Goal: Task Accomplishment & Management: Manage account settings

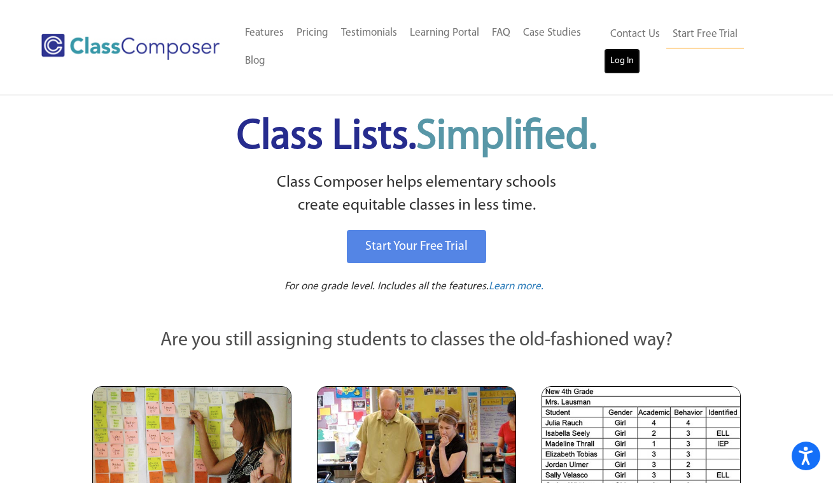
click at [630, 64] on link "Log In" at bounding box center [622, 60] width 36 height 25
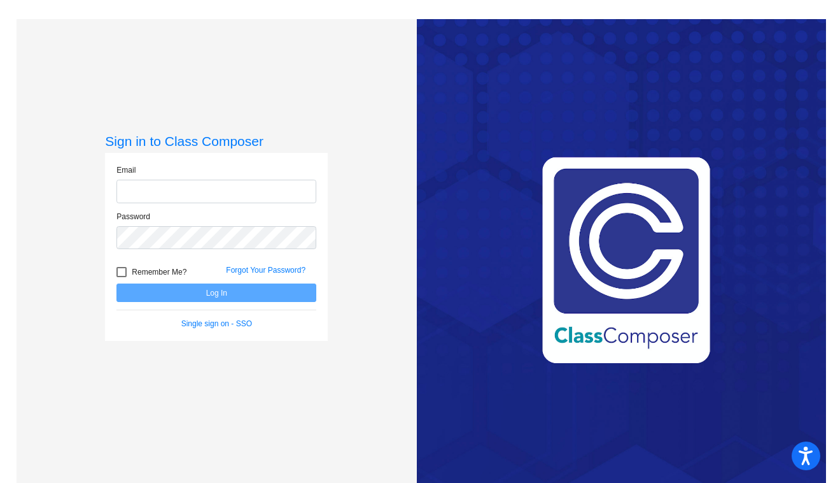
type input "[PERSON_NAME][EMAIL_ADDRESS][PERSON_NAME][DOMAIN_NAME]"
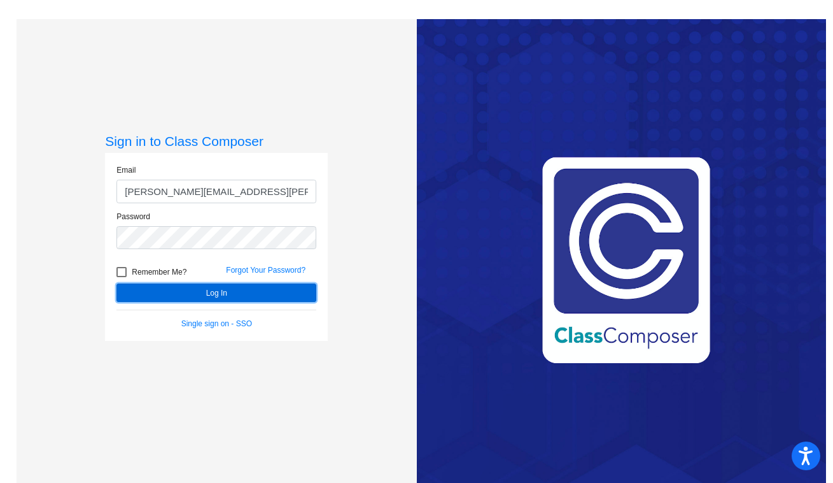
click at [201, 294] on button "Log In" at bounding box center [217, 292] width 200 height 18
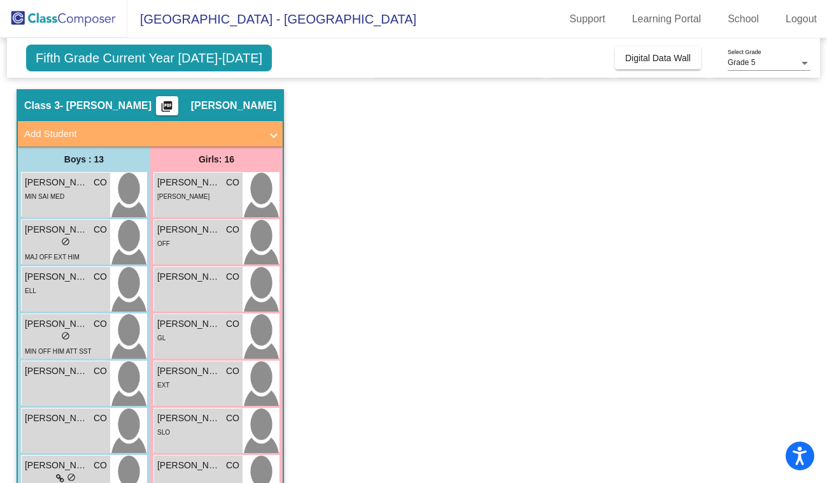
scroll to position [35, 0]
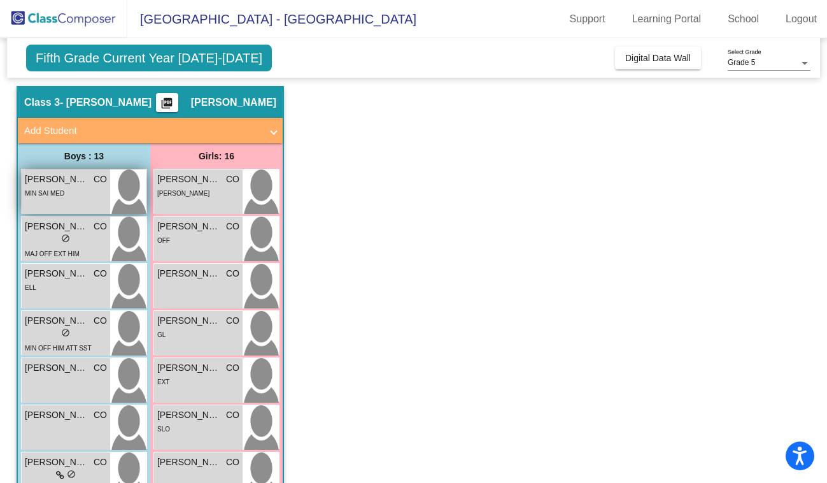
click at [49, 190] on span "MIN SAI MED" at bounding box center [44, 193] width 39 height 7
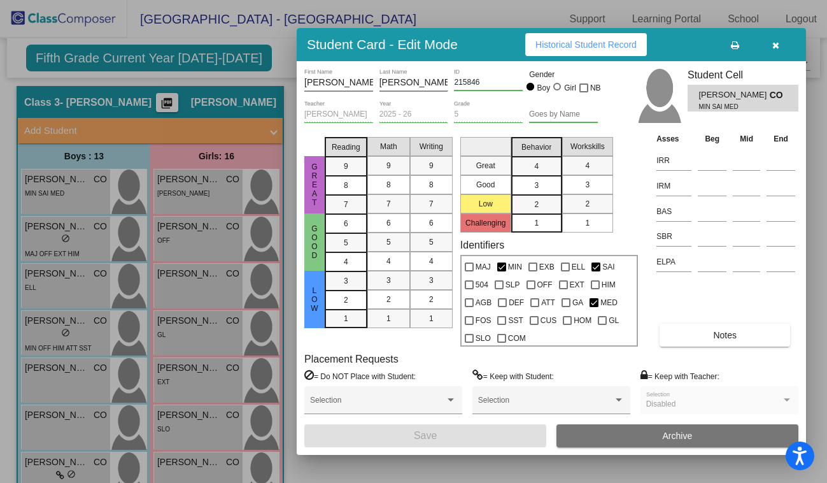
scroll to position [0, 0]
click at [575, 45] on span "Historical Student Record" at bounding box center [585, 44] width 101 height 10
click at [708, 210] on input at bounding box center [712, 211] width 29 height 19
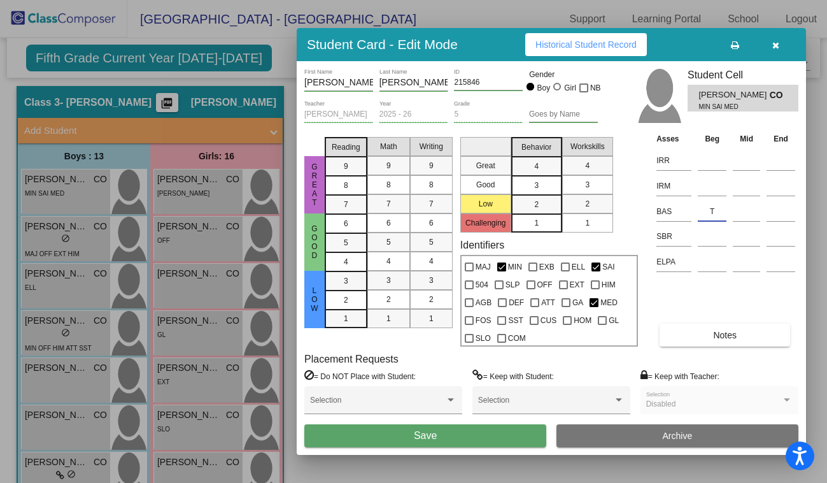
type input "T"
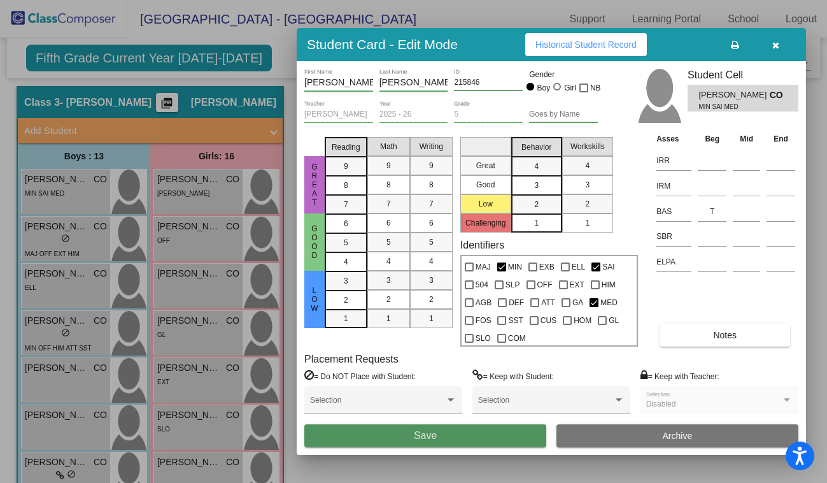
click at [453, 435] on button "Save" at bounding box center [425, 435] width 242 height 23
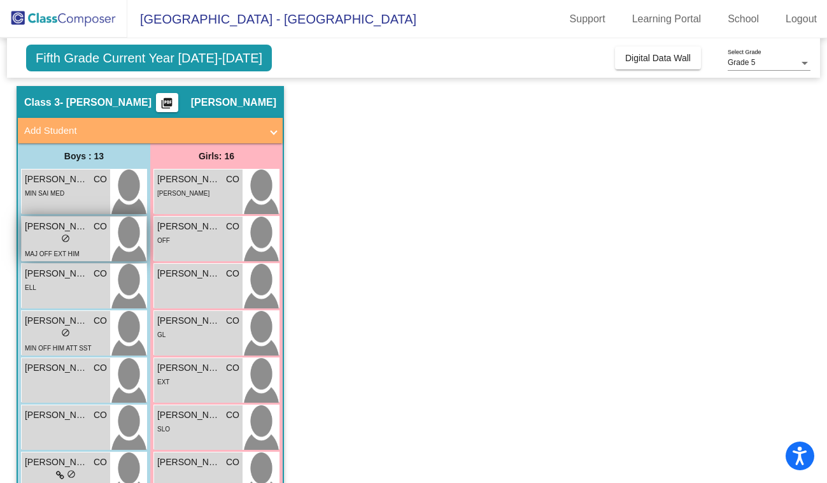
click at [43, 242] on div "lock do_not_disturb_alt" at bounding box center [66, 239] width 82 height 13
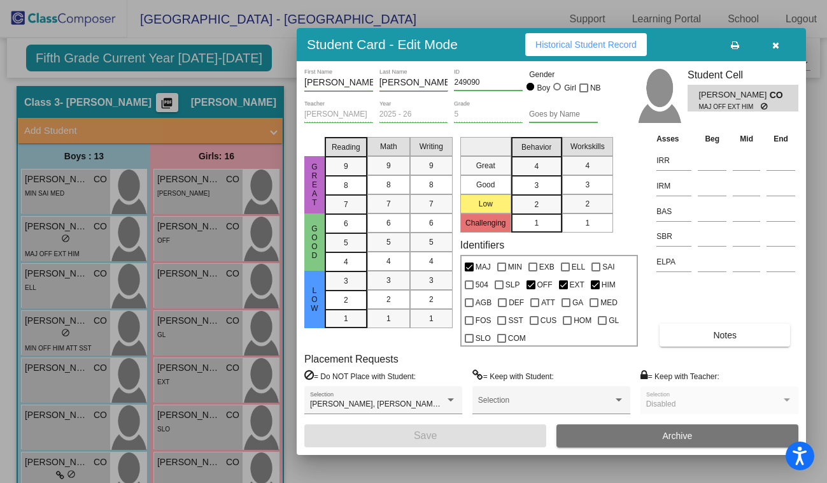
click at [573, 48] on span "Historical Student Record" at bounding box center [585, 44] width 101 height 10
click at [707, 211] on input at bounding box center [712, 211] width 29 height 19
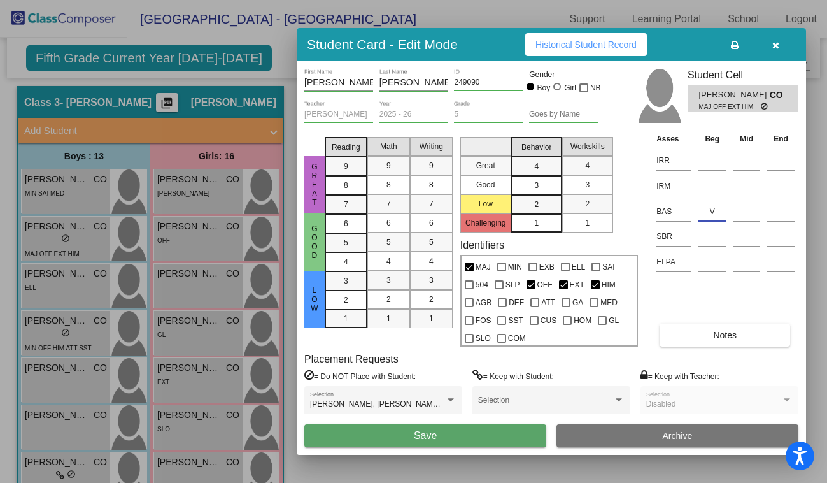
type input "V"
click at [425, 435] on span "Save" at bounding box center [425, 435] width 23 height 11
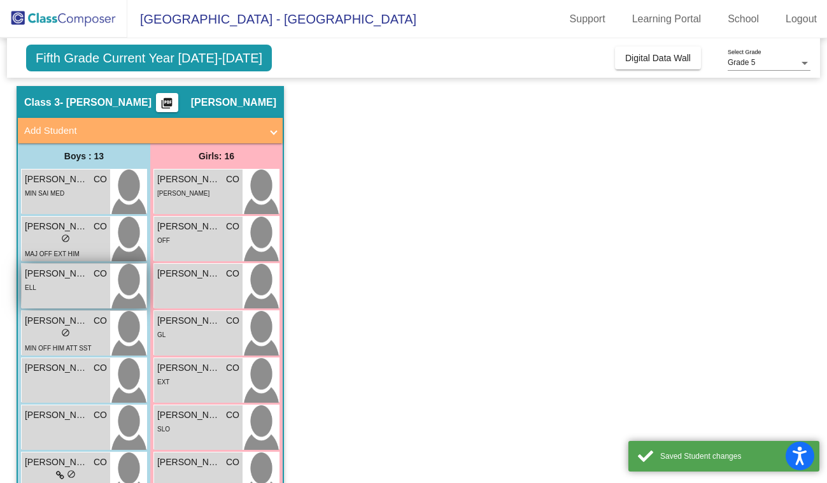
click at [61, 292] on div "ELL" at bounding box center [66, 286] width 82 height 13
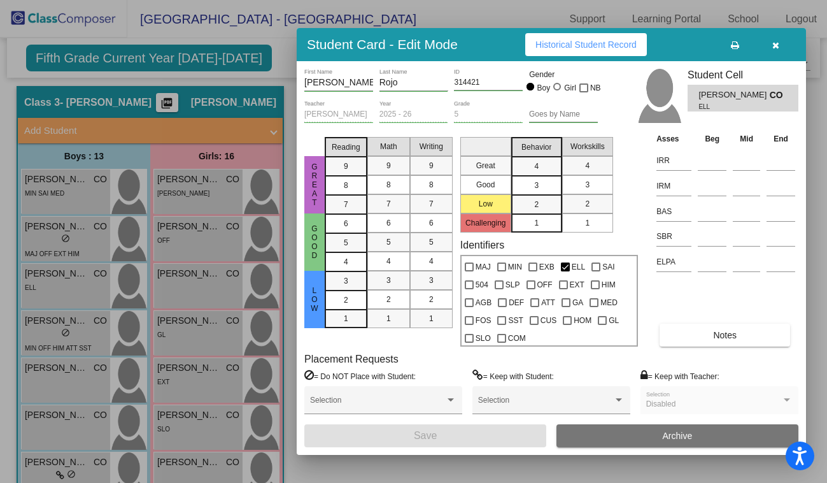
click at [575, 48] on span "Historical Student Record" at bounding box center [585, 44] width 101 height 10
click at [704, 211] on input at bounding box center [712, 211] width 29 height 19
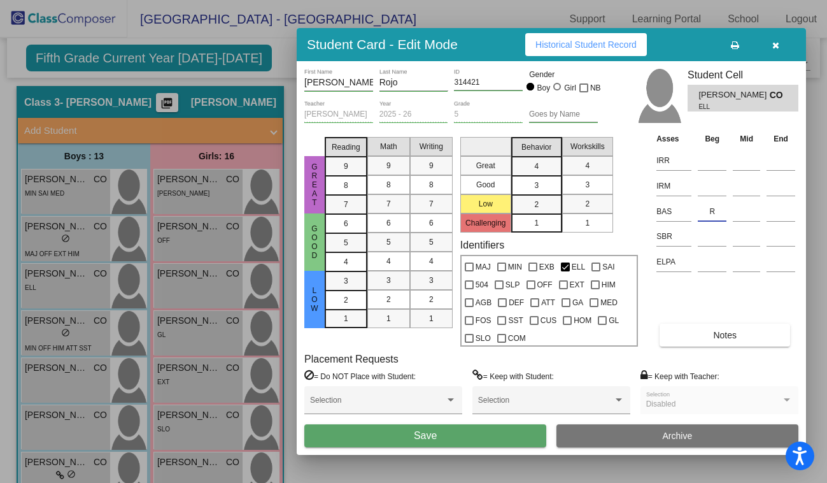
type input "R"
click at [428, 436] on span "Save" at bounding box center [425, 435] width 23 height 11
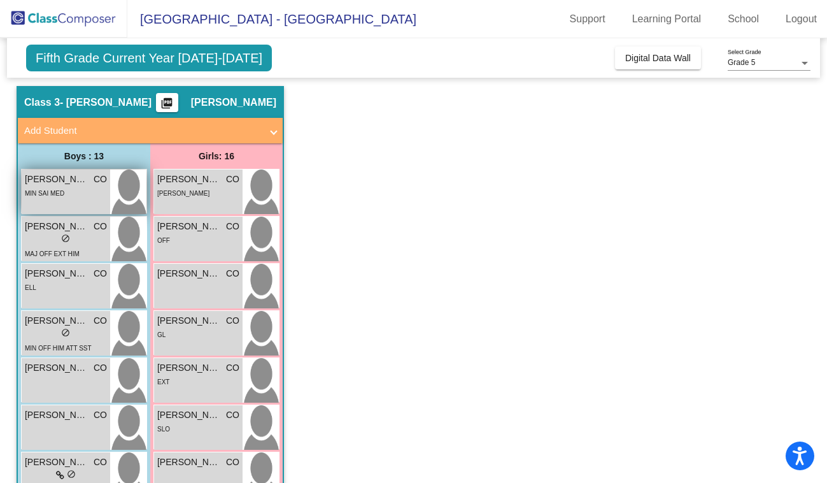
click at [53, 192] on span "MIN SAI MED" at bounding box center [44, 193] width 39 height 7
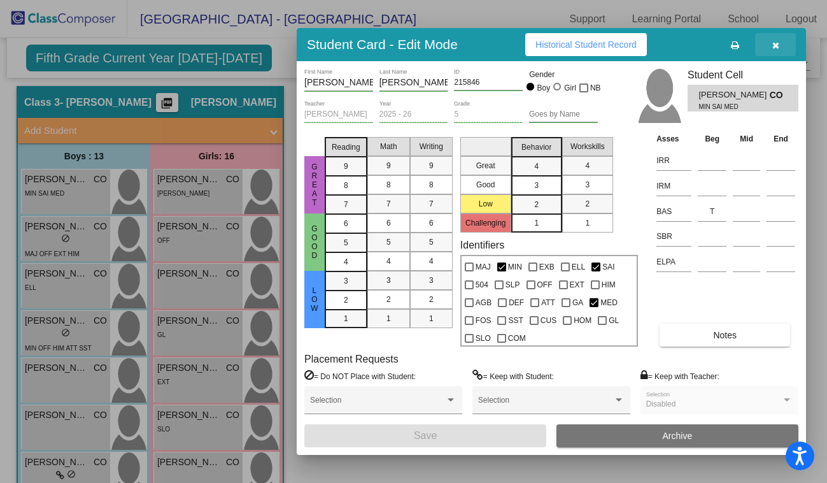
click at [772, 45] on icon "button" at bounding box center [775, 45] width 7 height 9
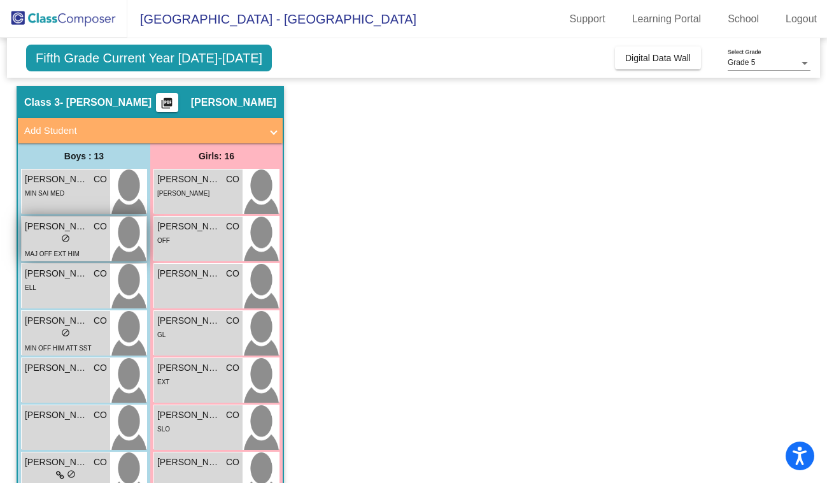
click at [48, 236] on div "lock do_not_disturb_alt" at bounding box center [66, 239] width 82 height 13
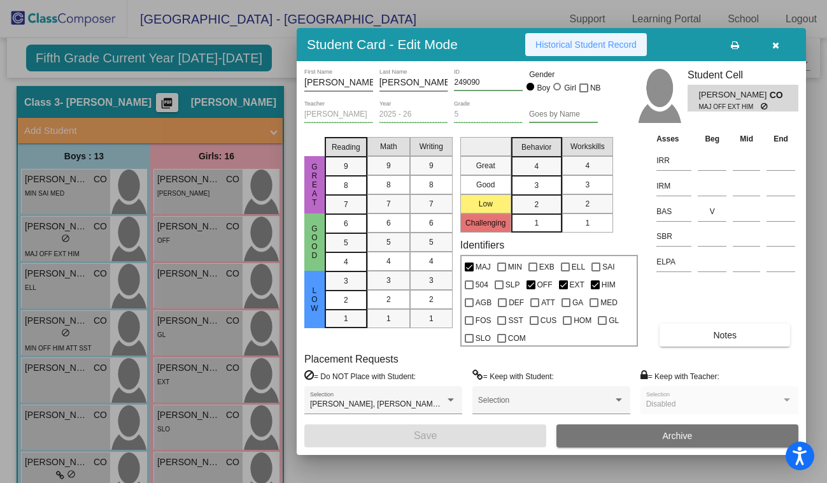
click at [577, 46] on span "Historical Student Record" at bounding box center [585, 44] width 101 height 10
click at [714, 210] on input "V" at bounding box center [712, 211] width 29 height 19
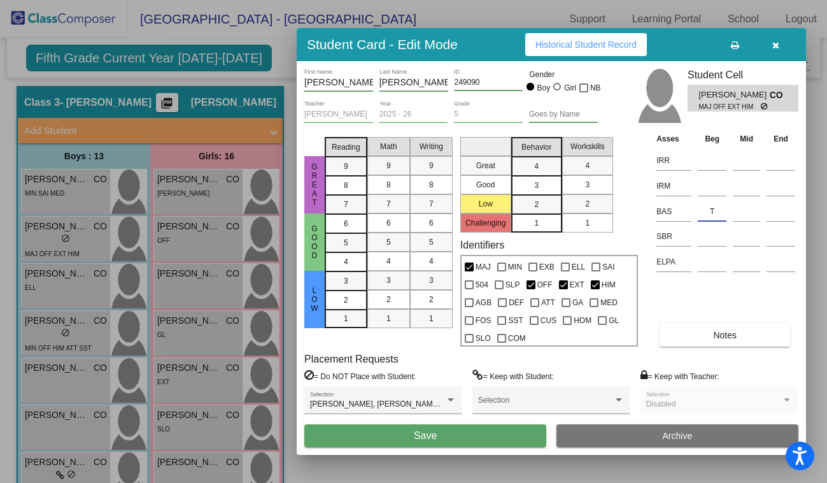
type input "T"
click at [414, 433] on span "Save" at bounding box center [425, 435] width 23 height 11
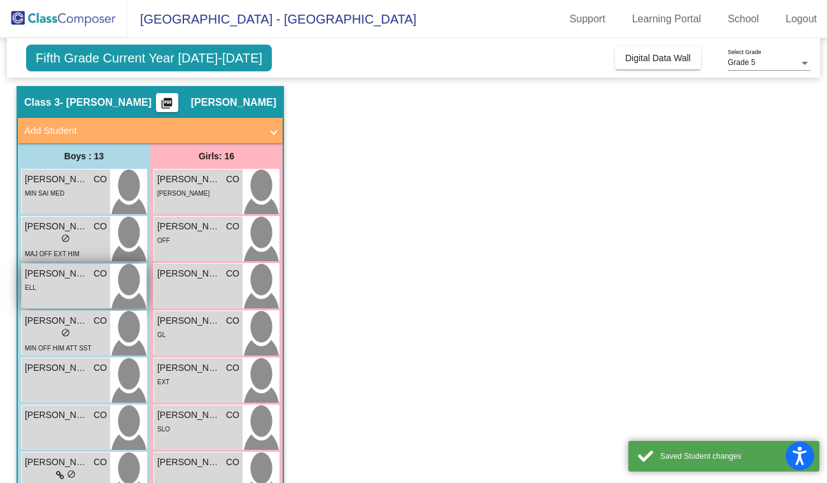
click at [45, 286] on div "ELL" at bounding box center [66, 286] width 82 height 13
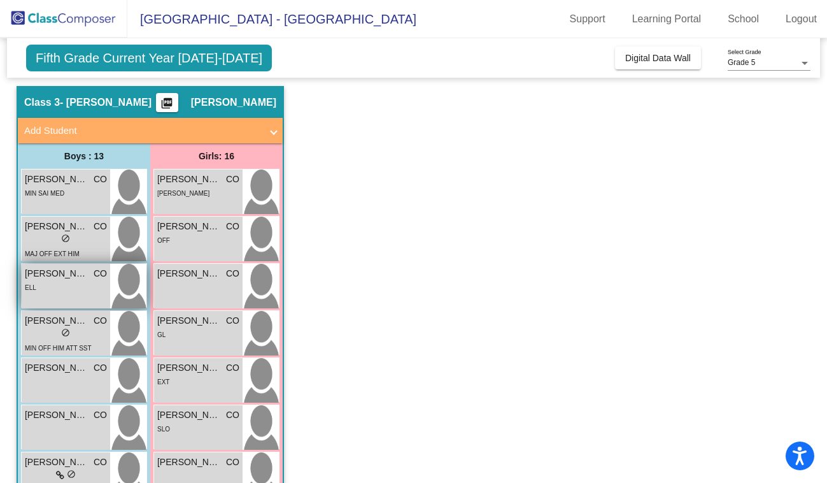
click at [53, 294] on div "[PERSON_NAME] CO lock do_not_disturb_alt ELL" at bounding box center [66, 286] width 89 height 45
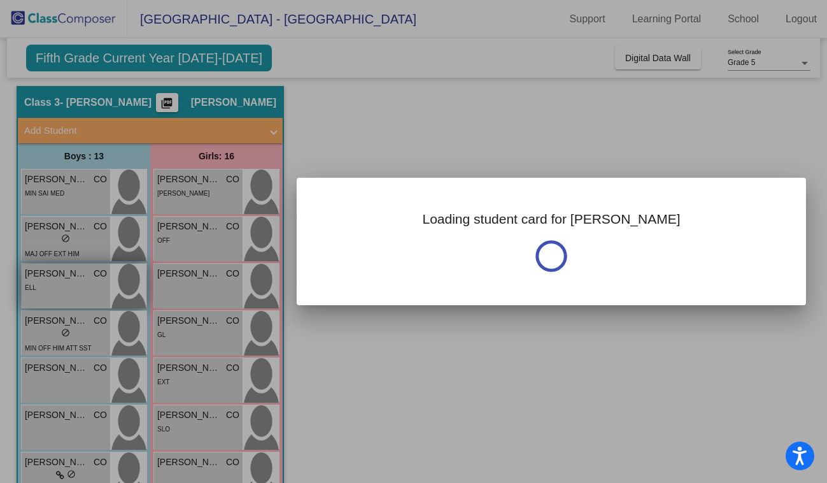
click at [53, 294] on div at bounding box center [413, 241] width 827 height 483
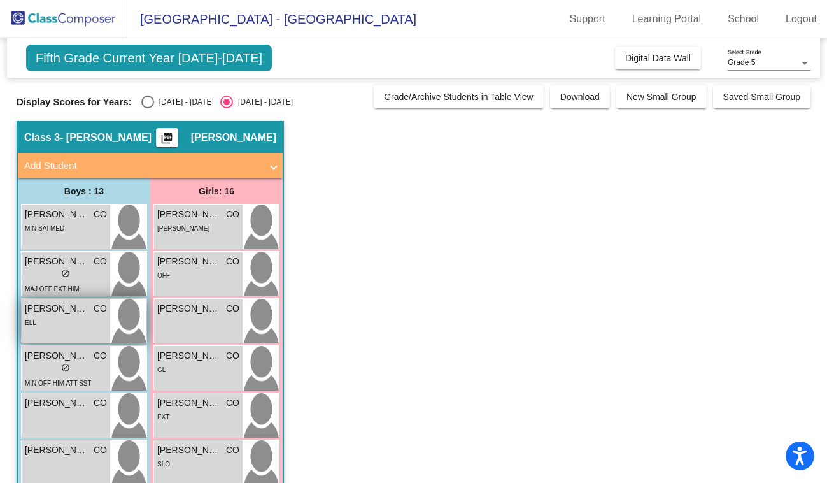
click at [59, 320] on div "ELL" at bounding box center [66, 321] width 82 height 13
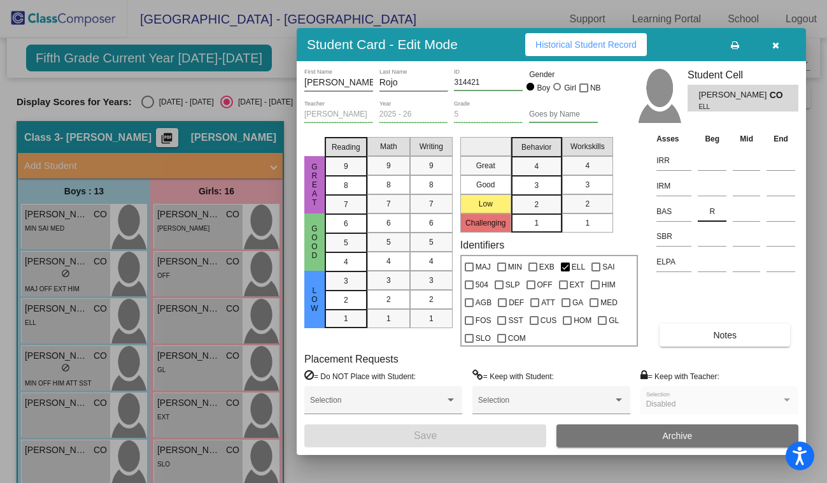
click at [714, 209] on input "R" at bounding box center [712, 211] width 29 height 19
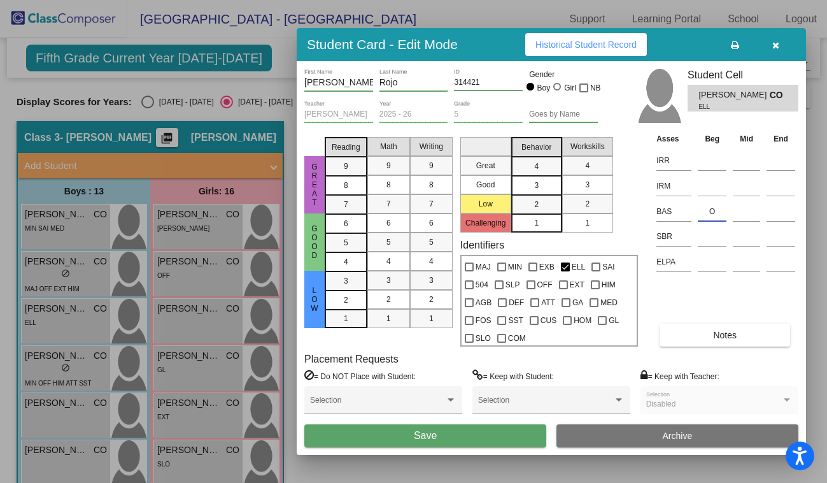
type input "O"
click at [411, 434] on button "Save" at bounding box center [425, 435] width 242 height 23
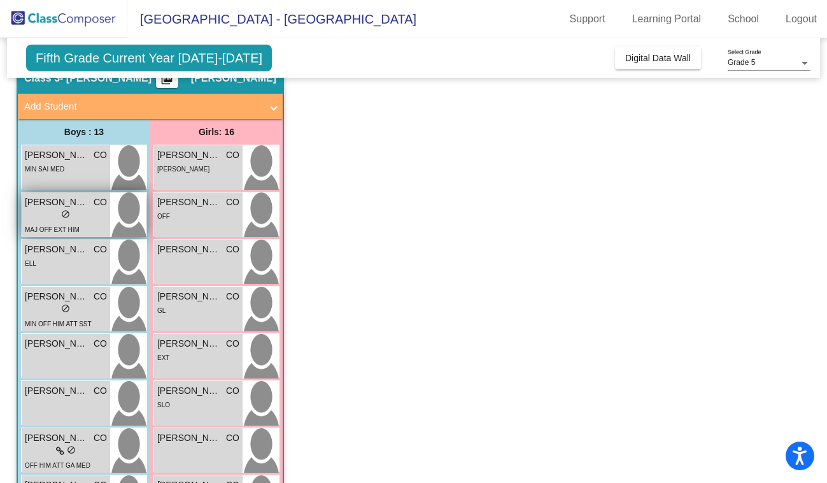
scroll to position [76, 0]
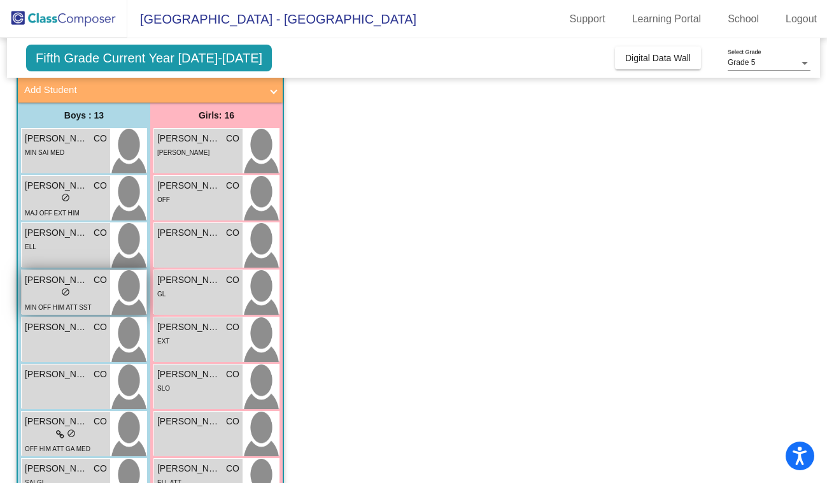
click at [64, 284] on span "[PERSON_NAME]" at bounding box center [57, 279] width 64 height 13
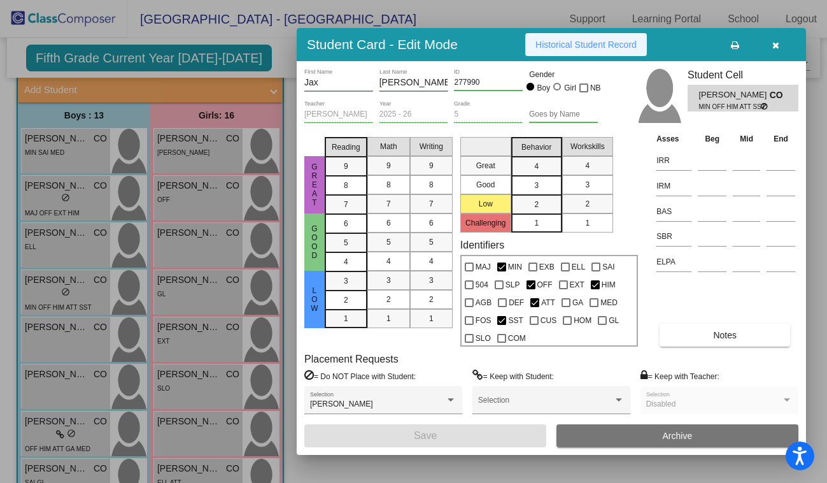
click at [572, 43] on span "Historical Student Record" at bounding box center [585, 44] width 101 height 10
click at [703, 214] on input at bounding box center [712, 211] width 29 height 19
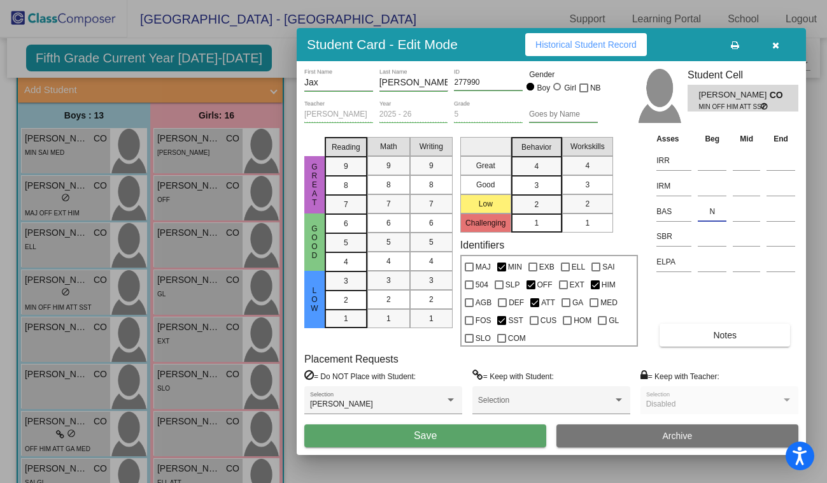
type input "N"
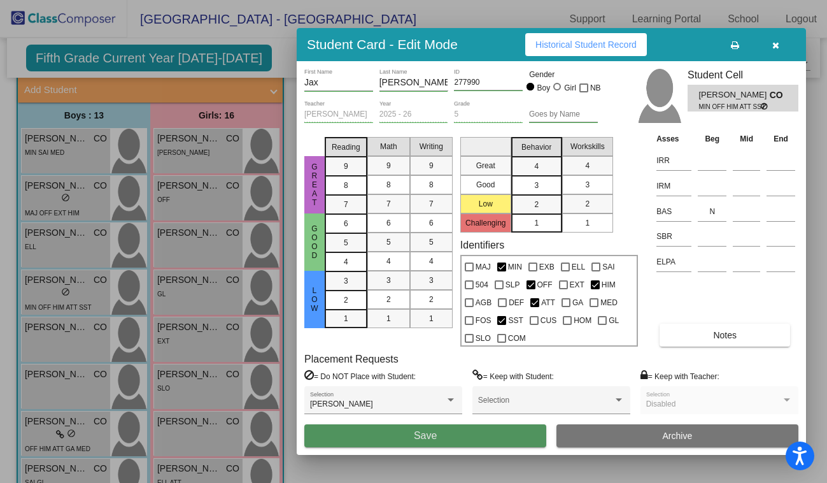
click at [439, 433] on button "Save" at bounding box center [425, 435] width 242 height 23
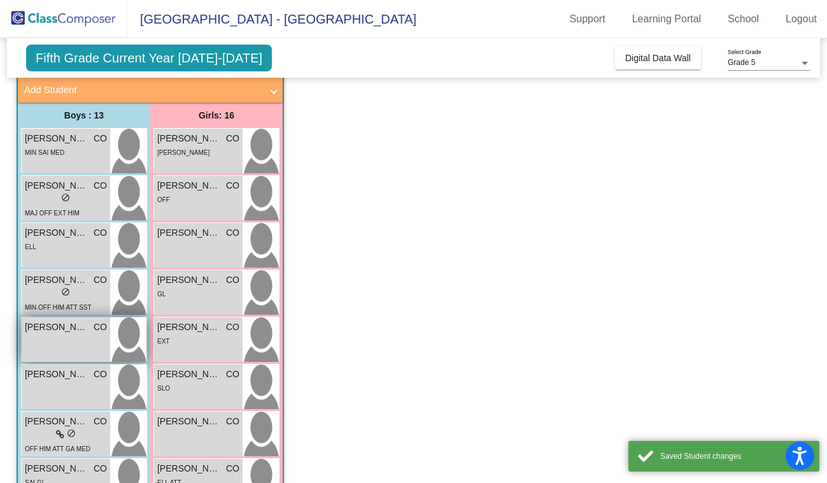
click at [64, 342] on div "[PERSON_NAME] CO lock do_not_disturb_alt" at bounding box center [66, 339] width 89 height 45
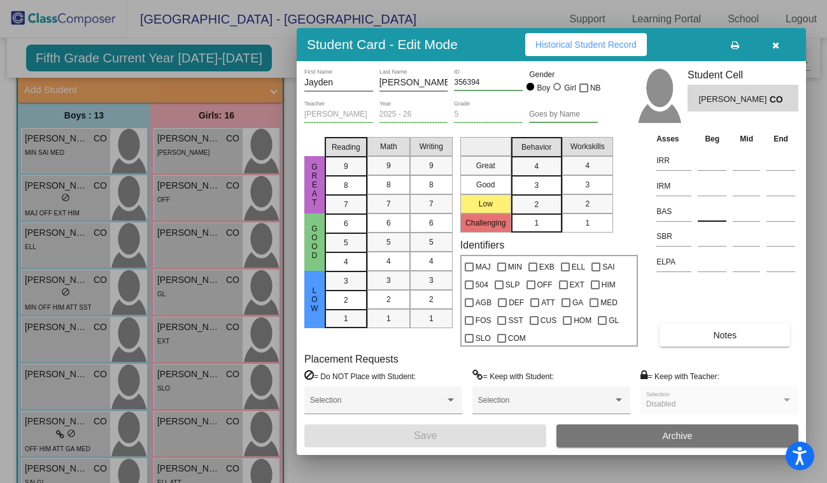
click at [705, 211] on input at bounding box center [712, 211] width 29 height 19
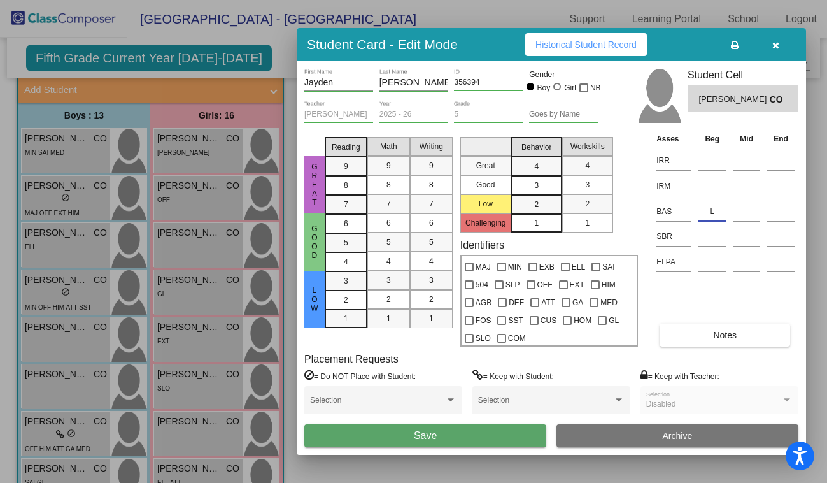
type input "L"
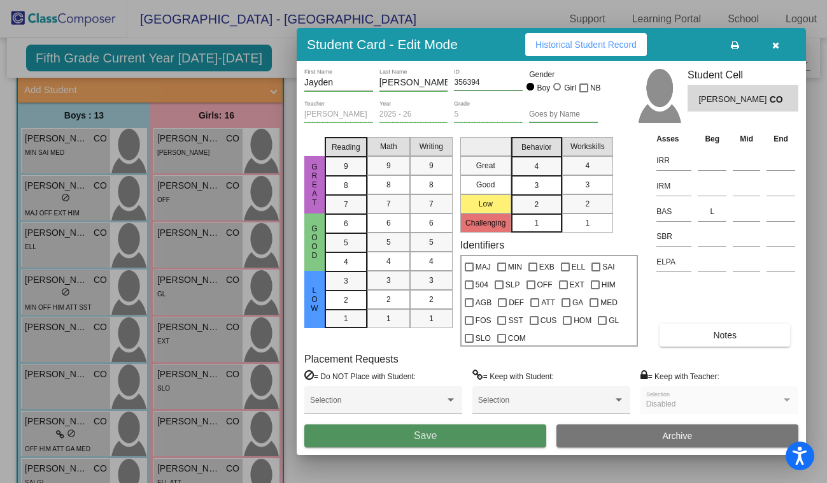
click at [416, 440] on span "Save" at bounding box center [425, 435] width 23 height 11
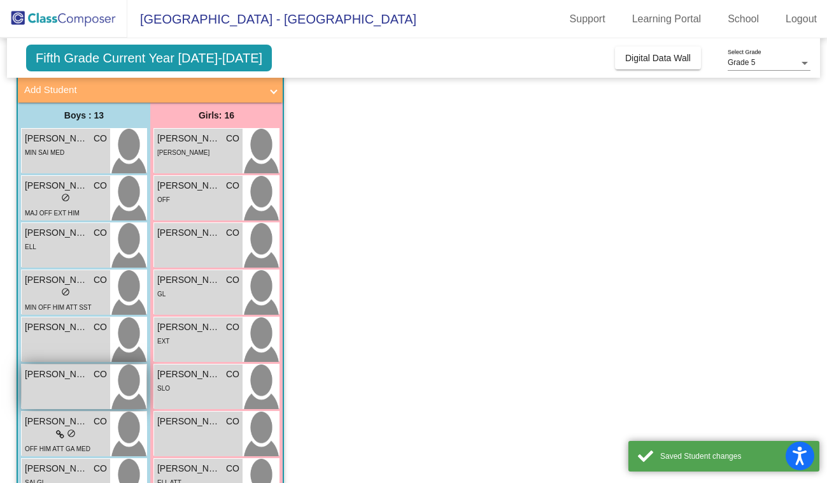
scroll to position [116, 0]
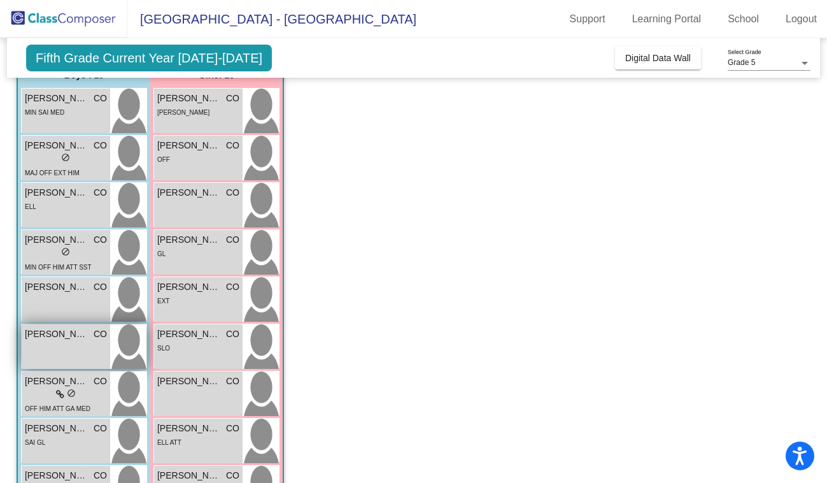
click at [66, 351] on div "[PERSON_NAME] CO lock do_not_disturb_alt" at bounding box center [66, 346] width 89 height 45
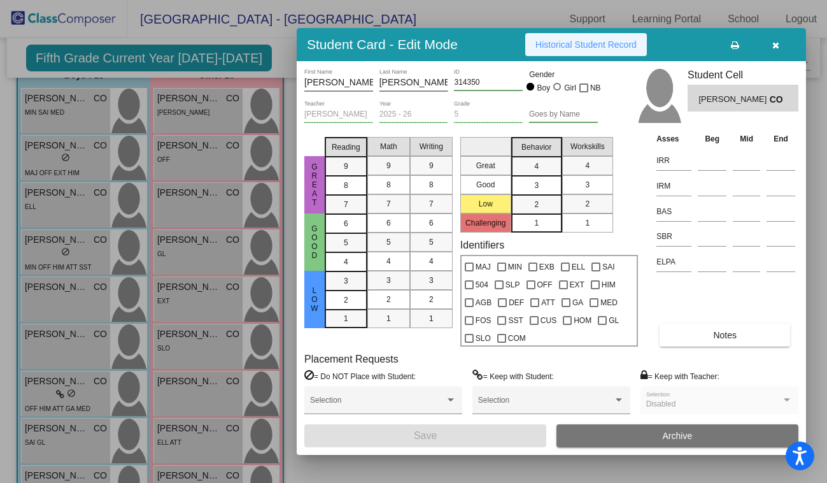
click at [610, 42] on span "Historical Student Record" at bounding box center [585, 44] width 101 height 10
click at [711, 214] on input at bounding box center [712, 211] width 29 height 19
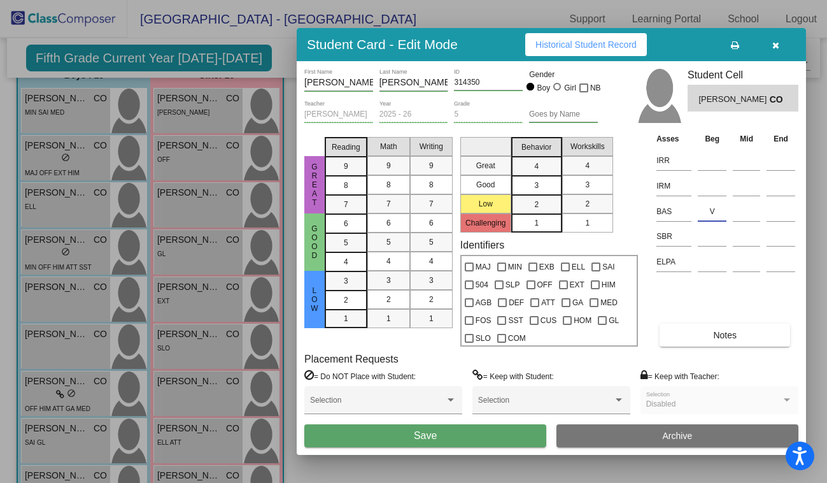
type input "V"
click at [433, 439] on span "Save" at bounding box center [425, 435] width 23 height 11
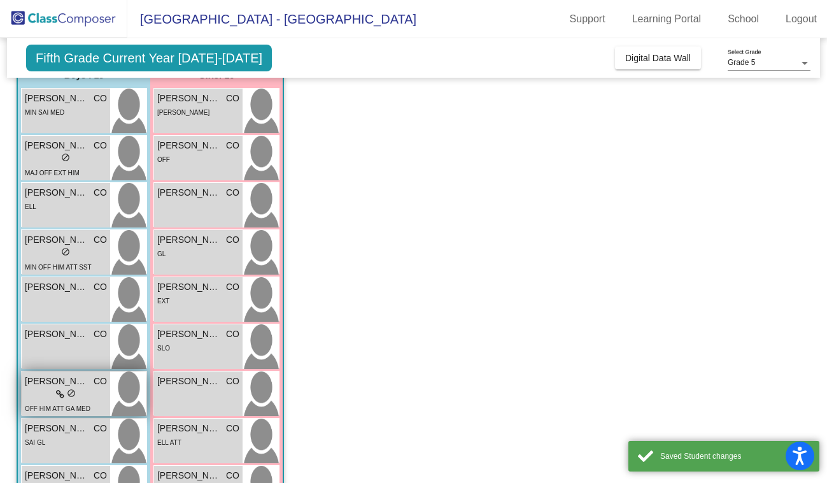
click at [51, 391] on div "lock do_not_disturb_alt" at bounding box center [66, 394] width 82 height 13
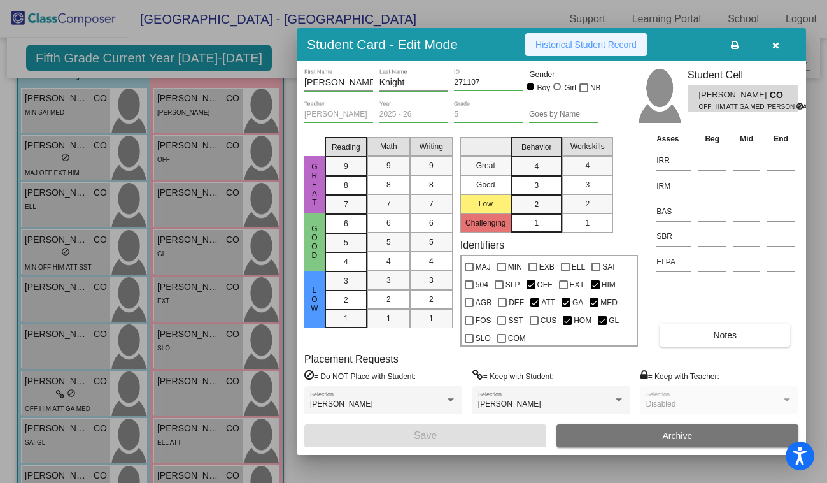
click at [561, 39] on span "Historical Student Record" at bounding box center [585, 44] width 101 height 10
click at [707, 211] on input at bounding box center [712, 211] width 29 height 19
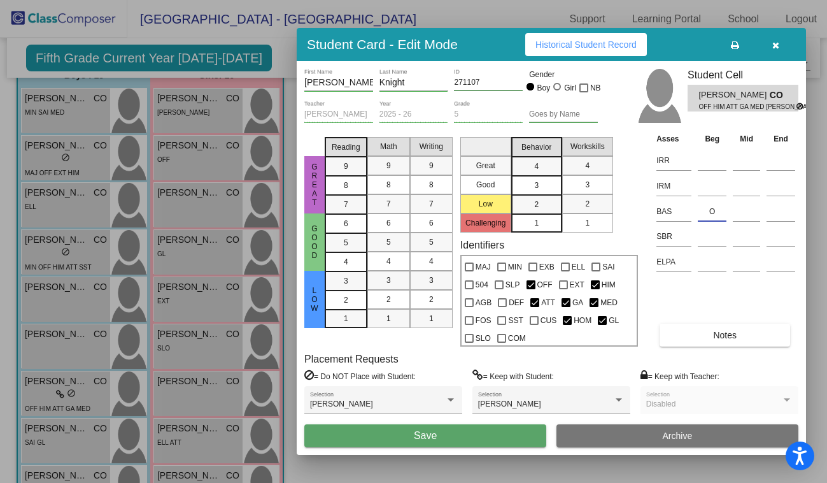
type input "O"
click at [423, 437] on span "Save" at bounding box center [425, 435] width 23 height 11
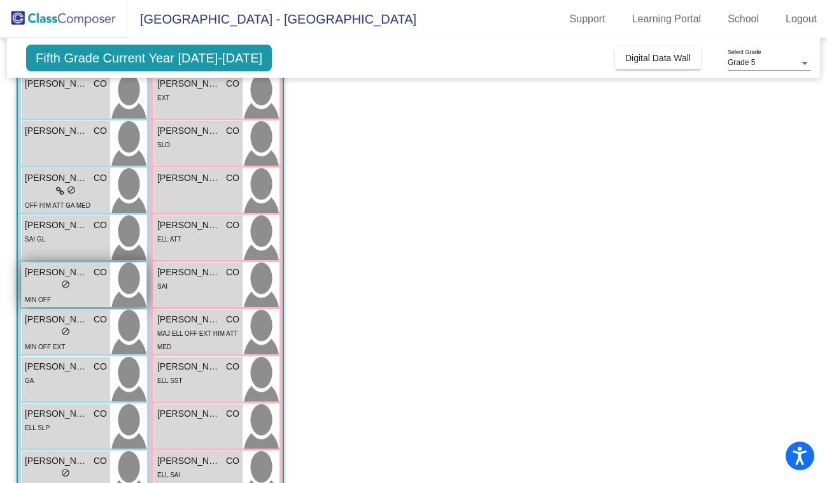
scroll to position [324, 0]
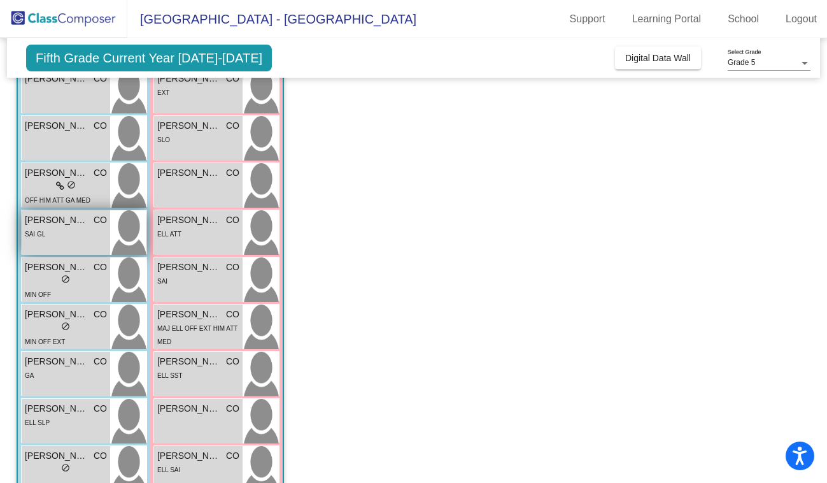
click at [62, 229] on div "SAI GL" at bounding box center [66, 233] width 82 height 13
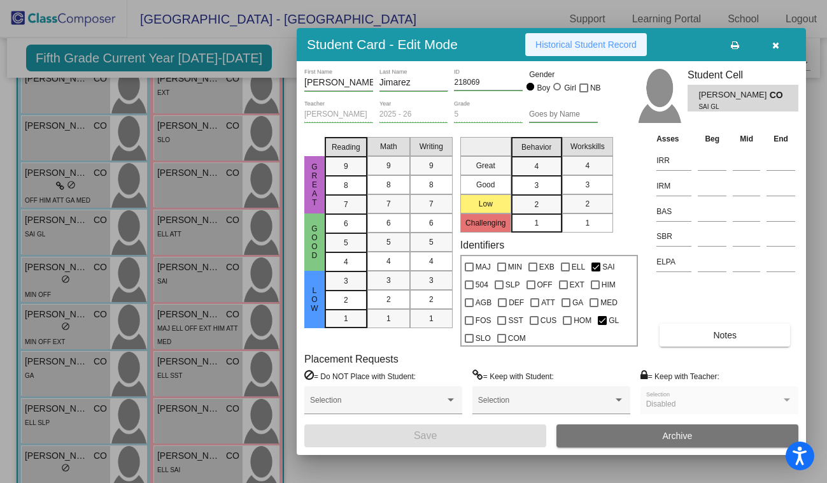
click at [596, 41] on span "Historical Student Record" at bounding box center [585, 44] width 101 height 10
click at [711, 213] on input at bounding box center [712, 211] width 29 height 19
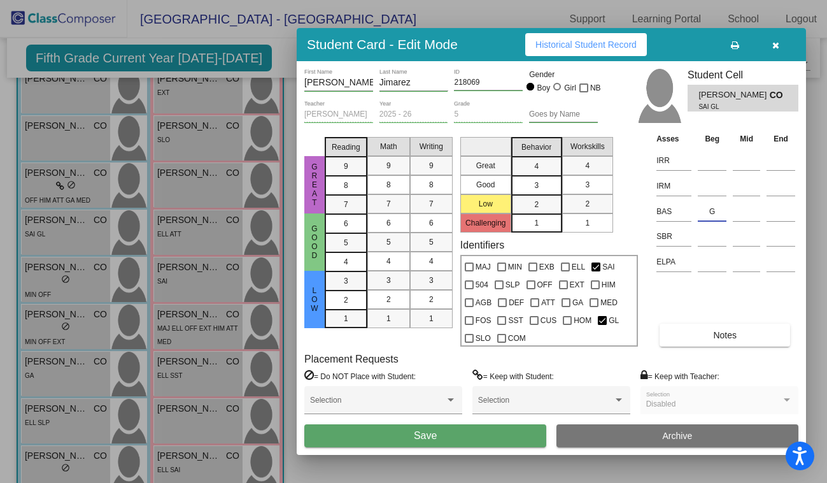
type input "G"
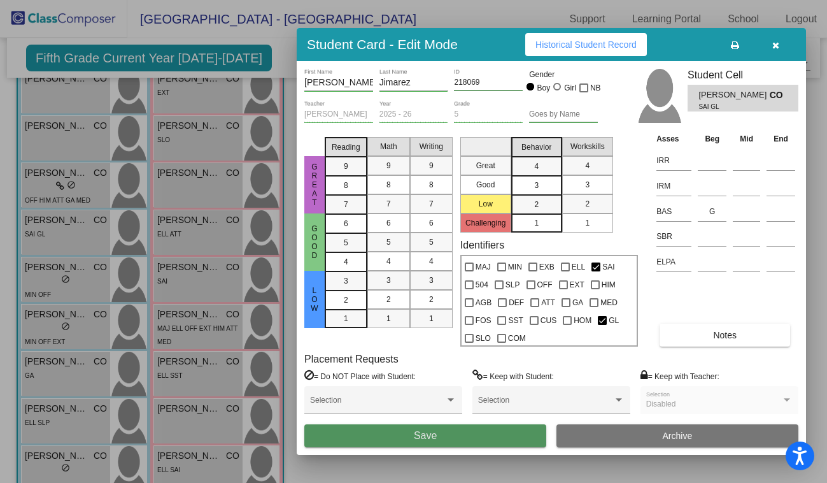
click at [413, 441] on button "Save" at bounding box center [425, 435] width 242 height 23
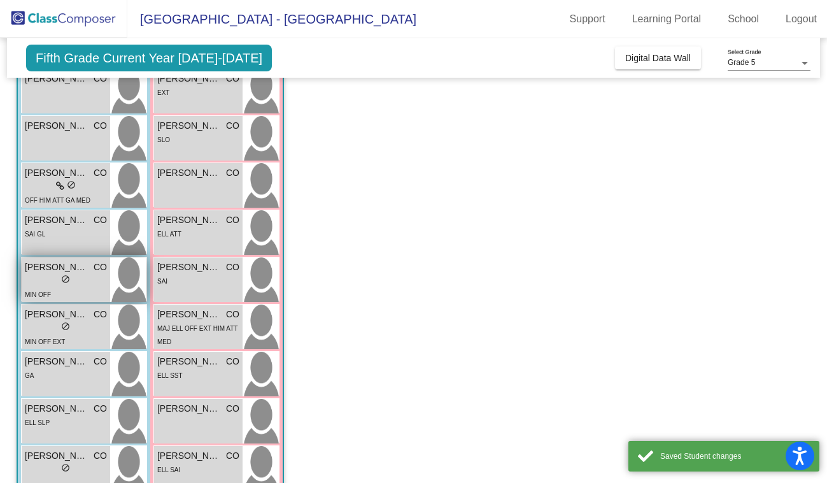
click at [52, 277] on div "lock do_not_disturb_alt" at bounding box center [66, 280] width 82 height 13
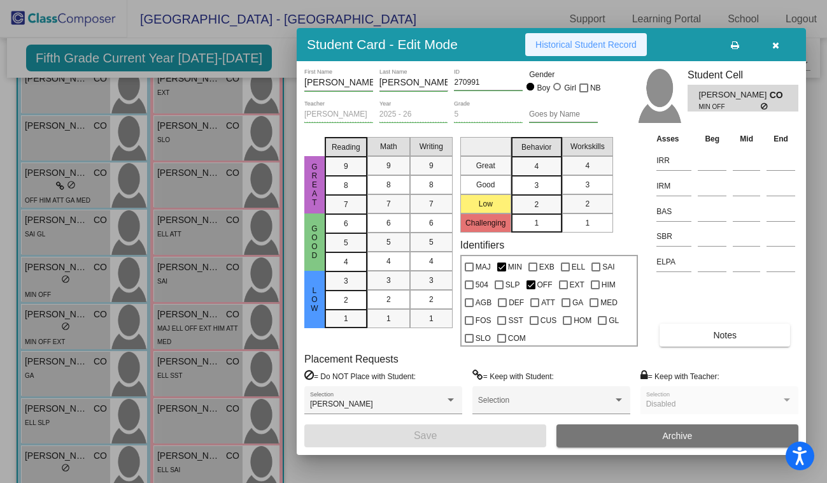
click at [617, 43] on span "Historical Student Record" at bounding box center [585, 44] width 101 height 10
click at [702, 211] on input at bounding box center [712, 211] width 29 height 19
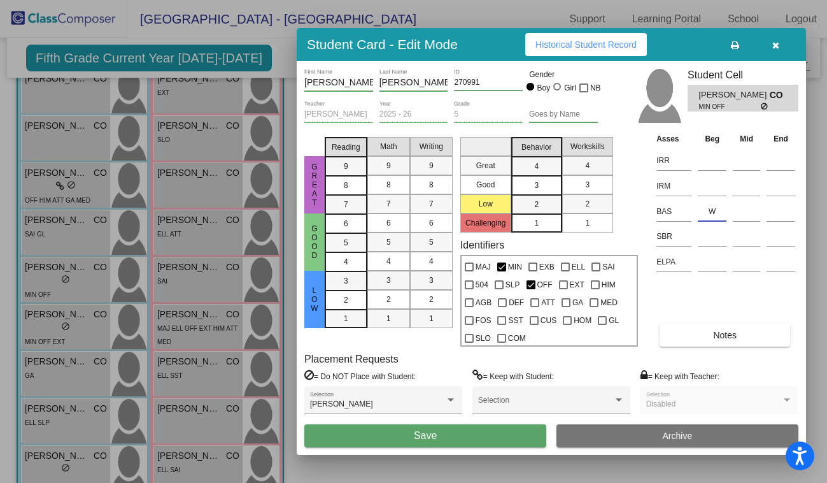
type input "W"
click at [431, 434] on span "Save" at bounding box center [425, 435] width 23 height 11
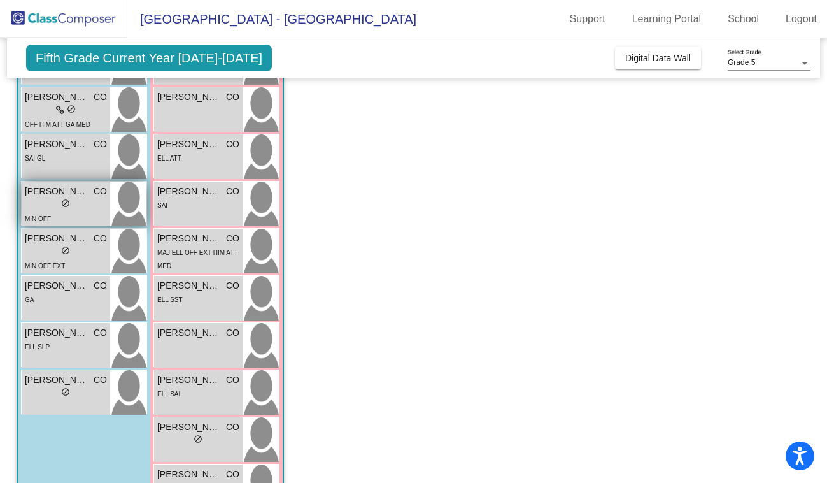
scroll to position [404, 0]
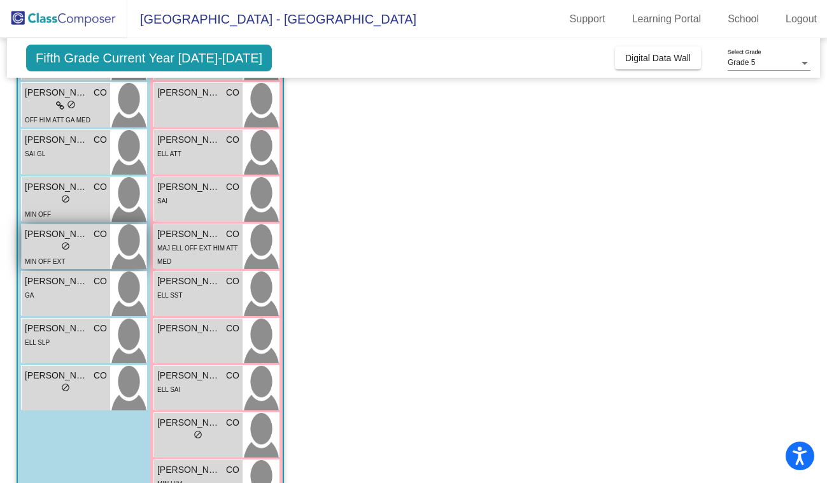
click at [60, 241] on div "lock do_not_disturb_alt" at bounding box center [66, 247] width 82 height 13
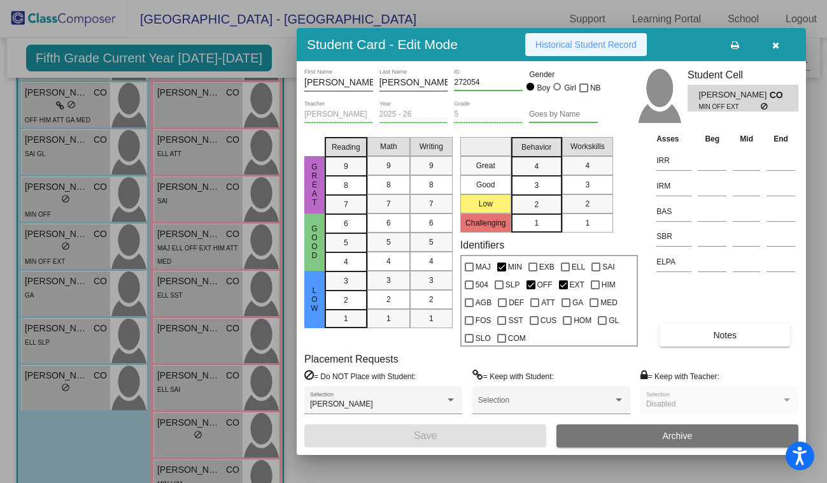
click at [570, 48] on span "Historical Student Record" at bounding box center [585, 44] width 101 height 10
click at [706, 209] on input at bounding box center [712, 211] width 29 height 19
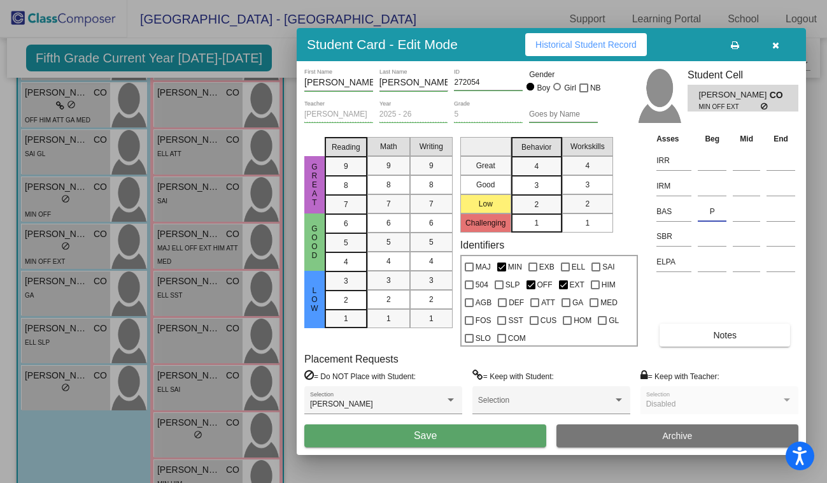
type input "P"
click at [440, 435] on button "Save" at bounding box center [425, 435] width 242 height 23
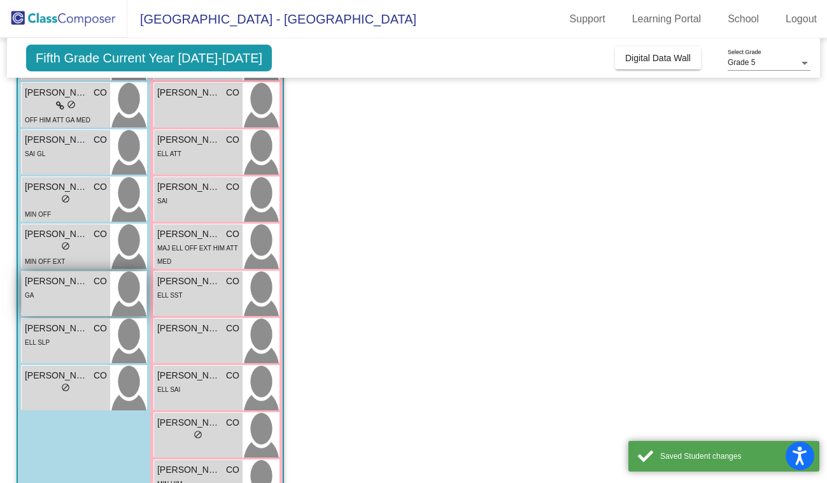
click at [48, 291] on div "GA" at bounding box center [66, 294] width 82 height 13
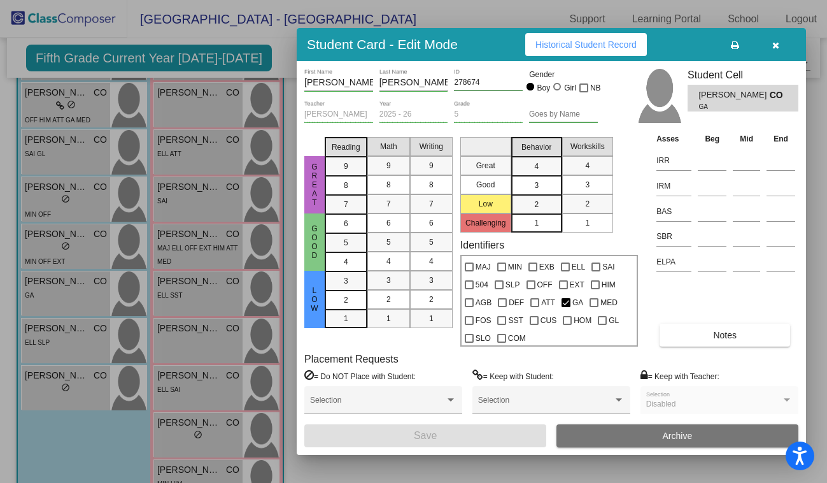
click at [602, 48] on span "Historical Student Record" at bounding box center [585, 44] width 101 height 10
click at [715, 210] on input at bounding box center [712, 211] width 29 height 19
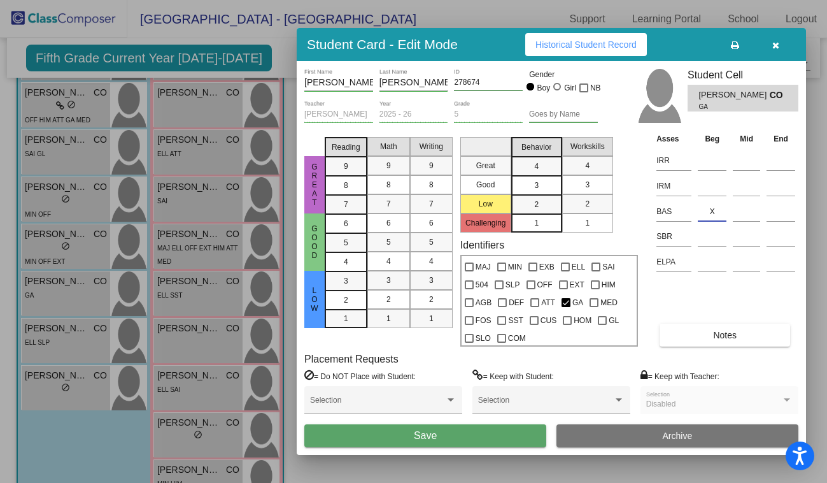
type input "X"
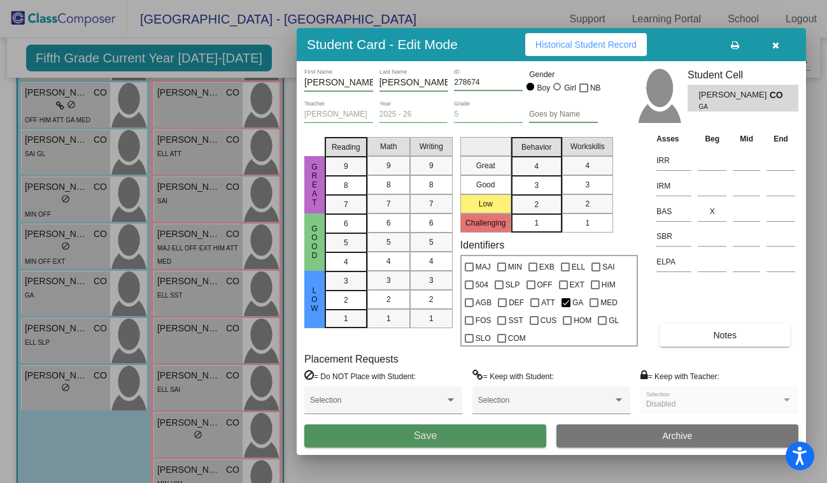
click at [423, 437] on span "Save" at bounding box center [425, 435] width 23 height 11
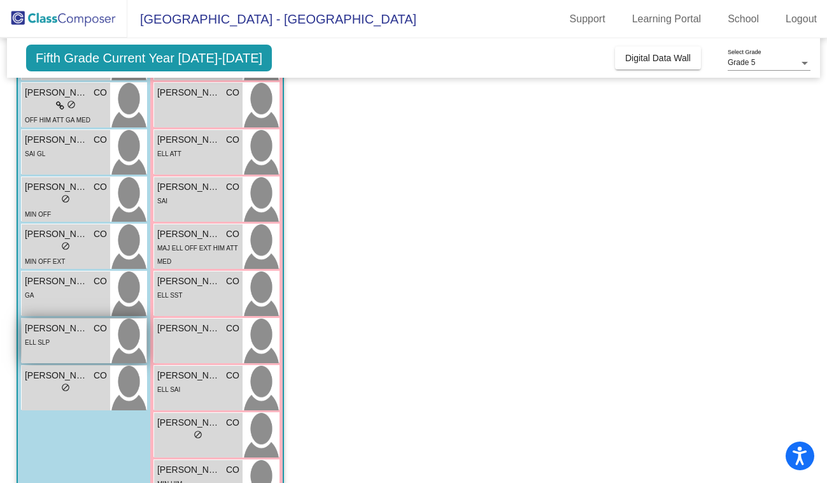
click at [53, 333] on span "[PERSON_NAME]" at bounding box center [57, 328] width 64 height 13
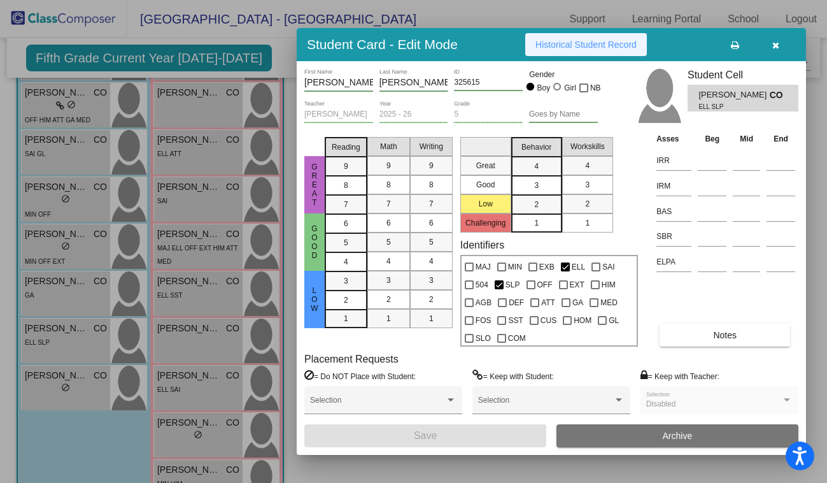
click at [576, 42] on span "Historical Student Record" at bounding box center [585, 44] width 101 height 10
click at [706, 208] on input at bounding box center [712, 211] width 29 height 19
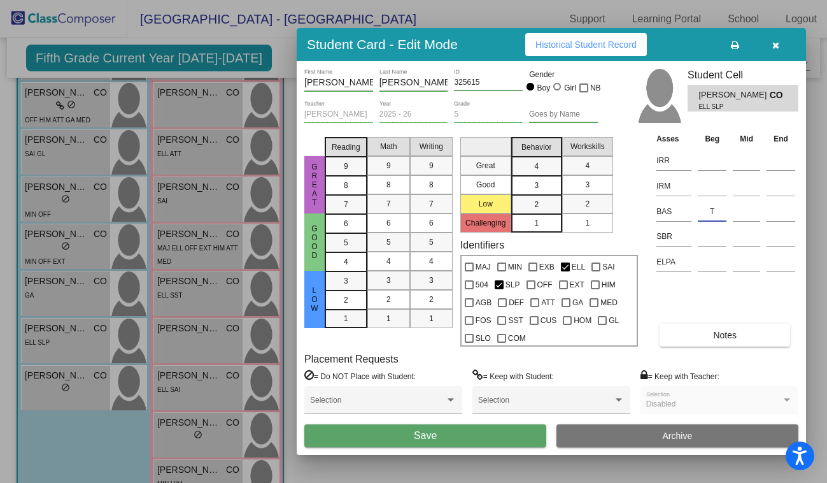
type input "T"
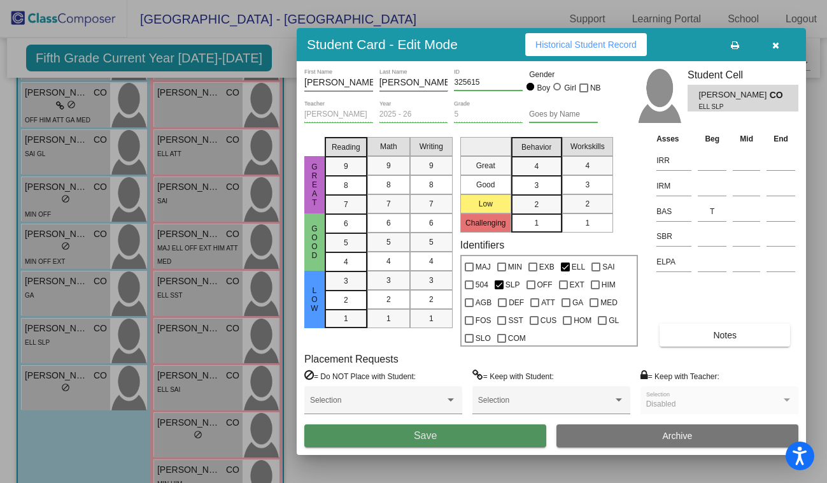
click at [434, 441] on span "Save" at bounding box center [425, 435] width 23 height 11
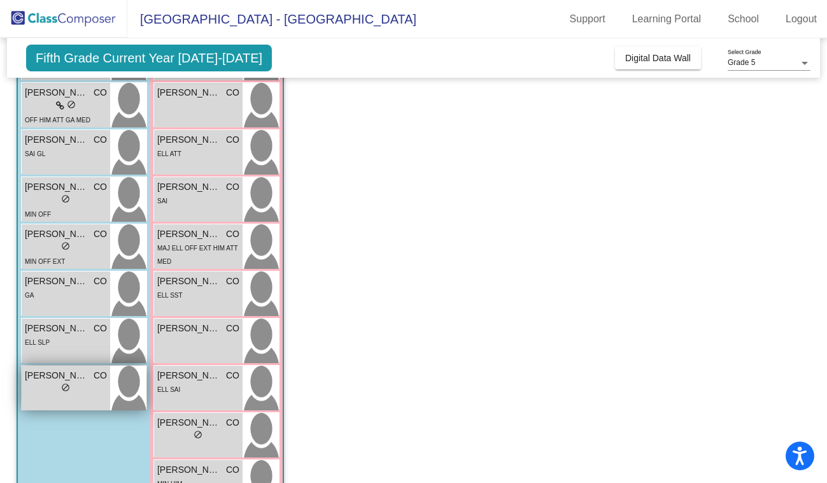
click at [51, 385] on div "lock do_not_disturb_alt" at bounding box center [66, 388] width 82 height 13
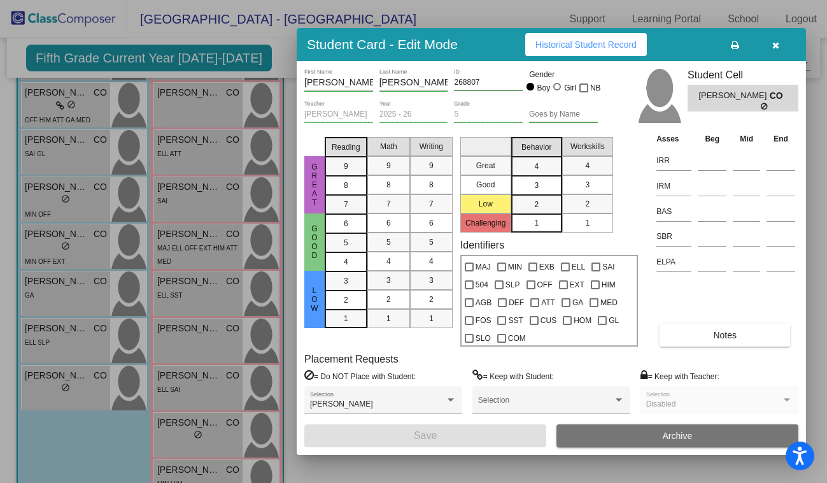
click at [567, 45] on span "Historical Student Record" at bounding box center [585, 44] width 101 height 10
click at [711, 208] on input at bounding box center [712, 211] width 29 height 19
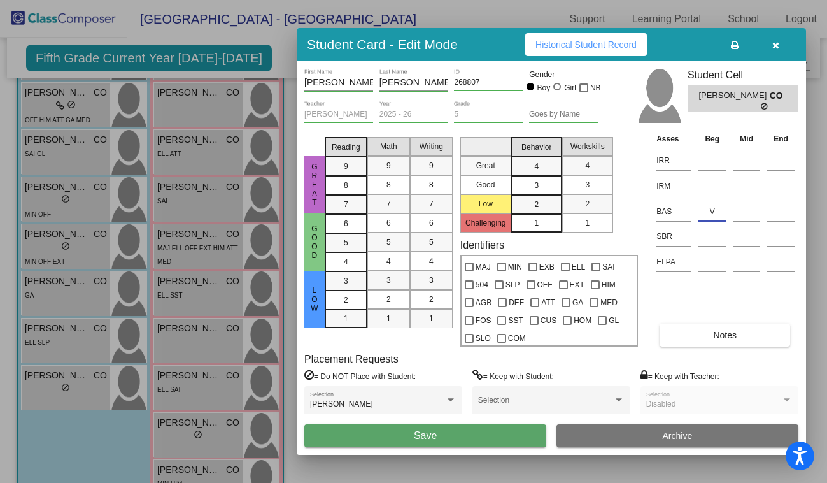
type input "V"
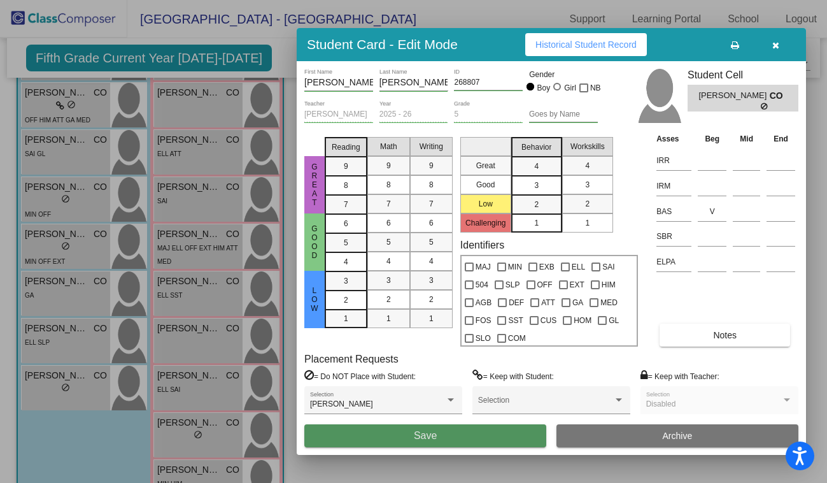
click at [419, 434] on span "Save" at bounding box center [425, 435] width 23 height 11
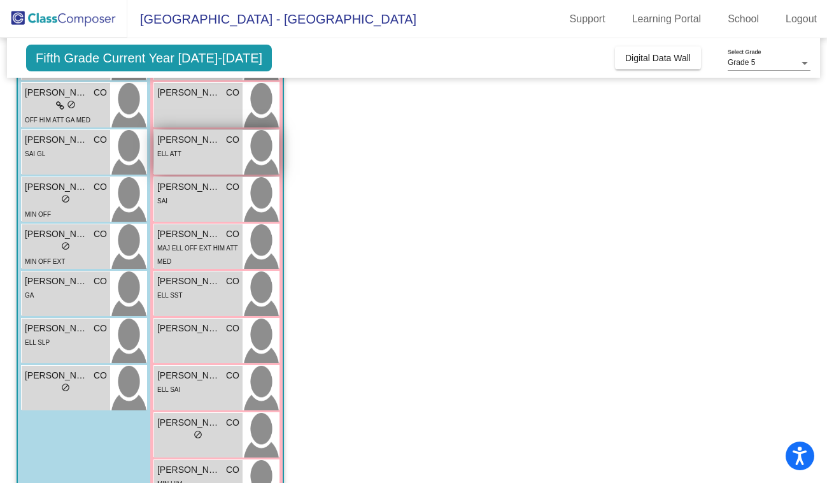
click at [190, 153] on div "ELL ATT" at bounding box center [198, 152] width 82 height 13
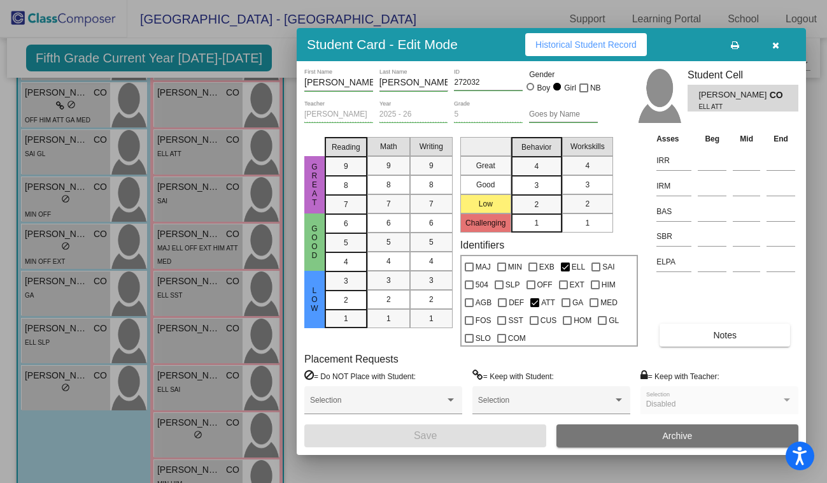
click at [588, 40] on span "Historical Student Record" at bounding box center [585, 44] width 101 height 10
click at [703, 213] on input at bounding box center [712, 211] width 29 height 19
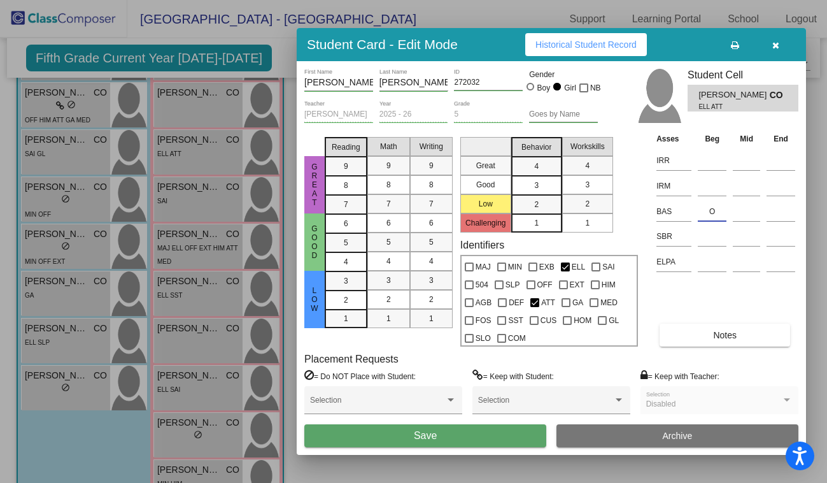
type input "O"
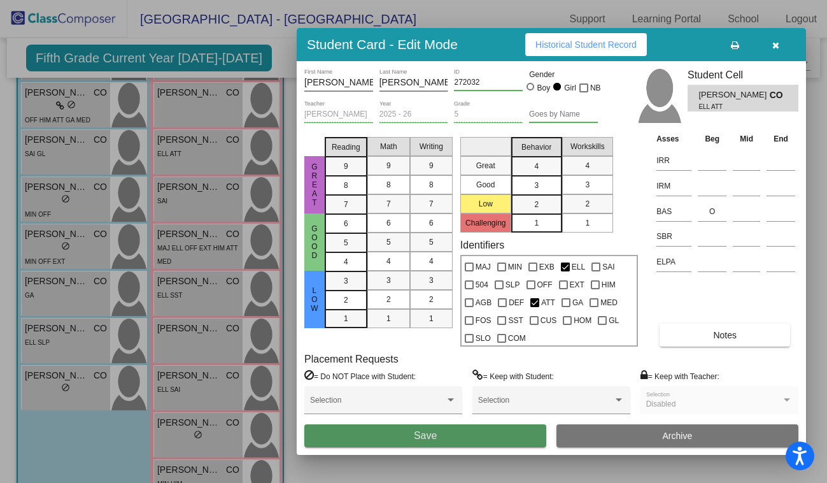
click at [471, 444] on button "Save" at bounding box center [425, 435] width 242 height 23
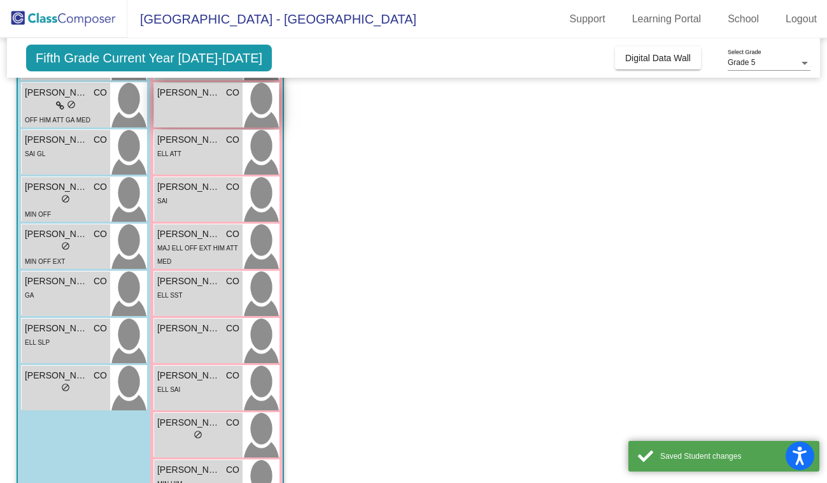
click at [189, 99] on span "[PERSON_NAME]" at bounding box center [189, 92] width 64 height 13
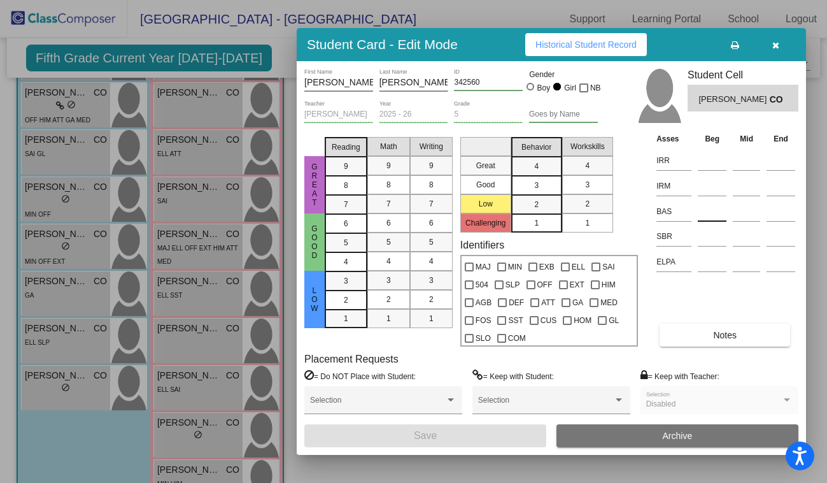
click at [721, 216] on input at bounding box center [712, 211] width 29 height 19
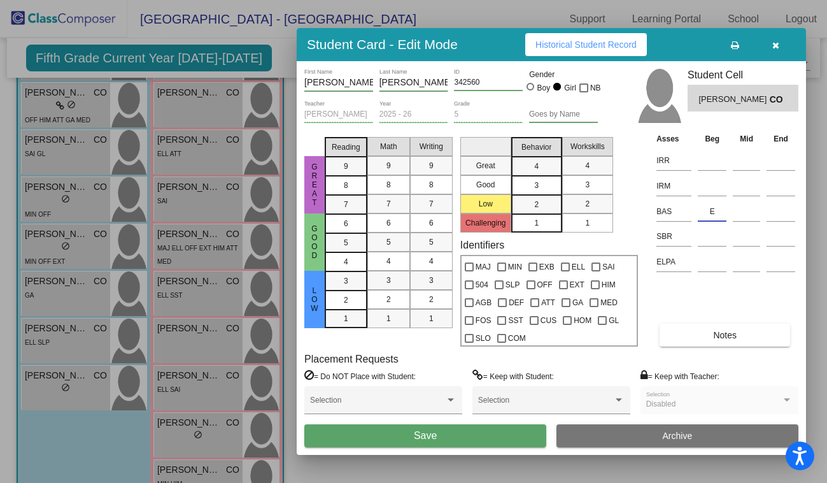
type input "E"
click at [417, 442] on button "Save" at bounding box center [425, 435] width 242 height 23
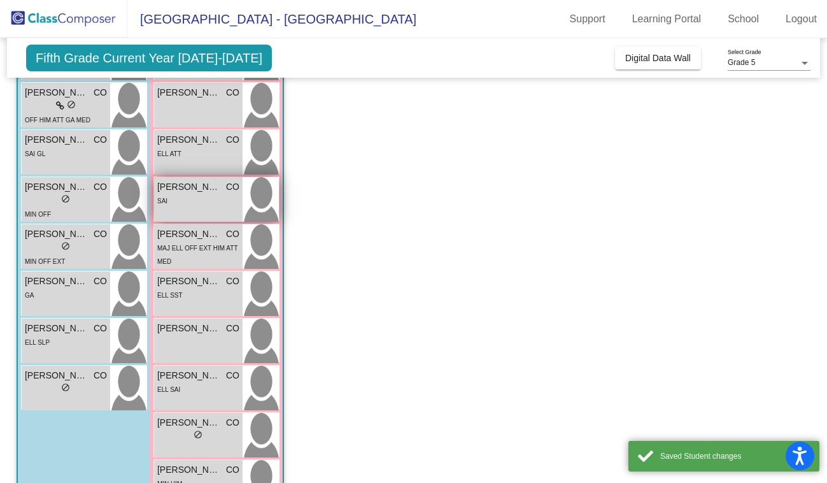
click at [191, 209] on div "[PERSON_NAME] CO lock do_not_disturb_alt SAI" at bounding box center [198, 199] width 89 height 45
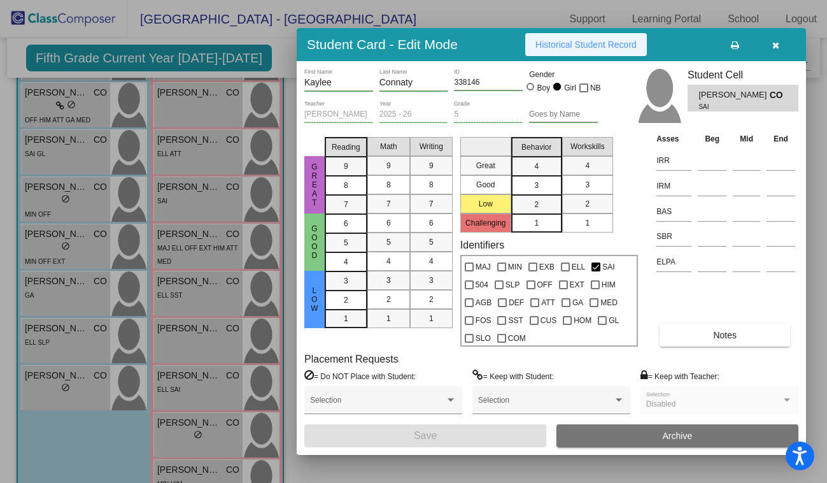
click at [583, 46] on span "Historical Student Record" at bounding box center [585, 44] width 101 height 10
click at [717, 213] on input at bounding box center [712, 211] width 29 height 19
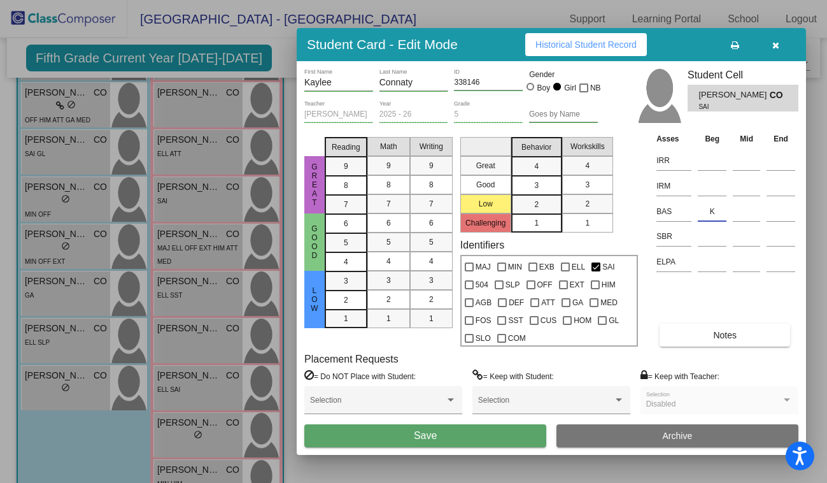
type input "K"
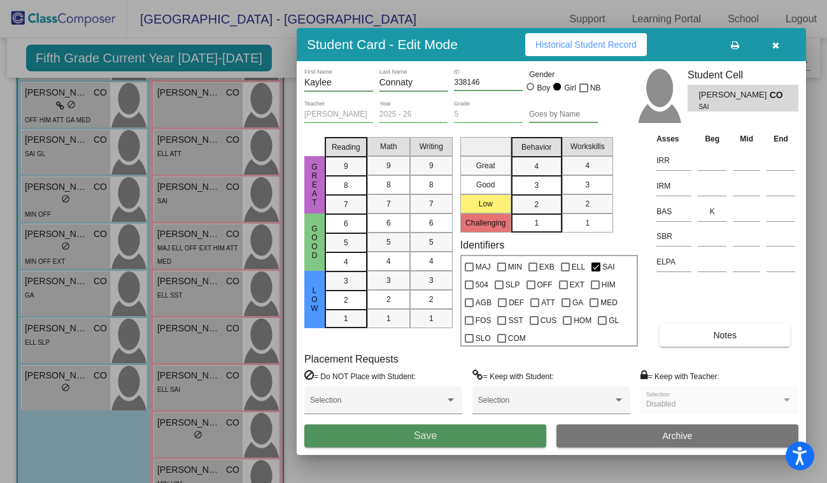
click at [415, 438] on span "Save" at bounding box center [425, 435] width 23 height 11
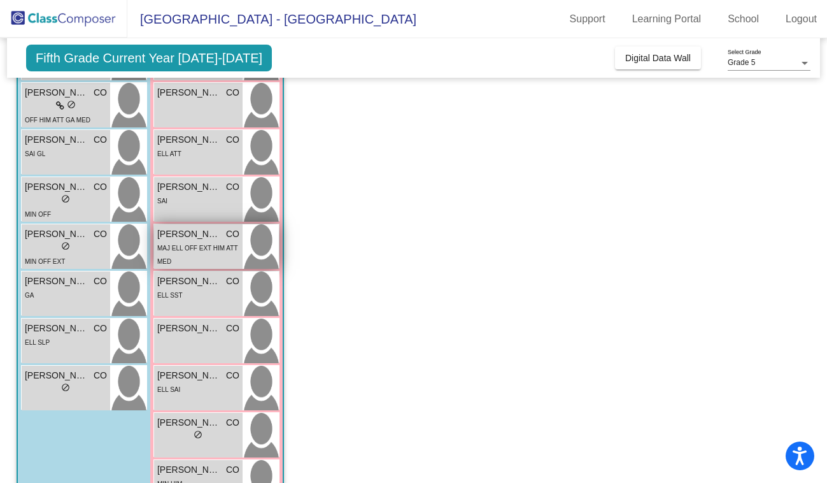
click at [195, 241] on div "MAJ ELL OFF EXT HIM ATT MED" at bounding box center [198, 254] width 82 height 27
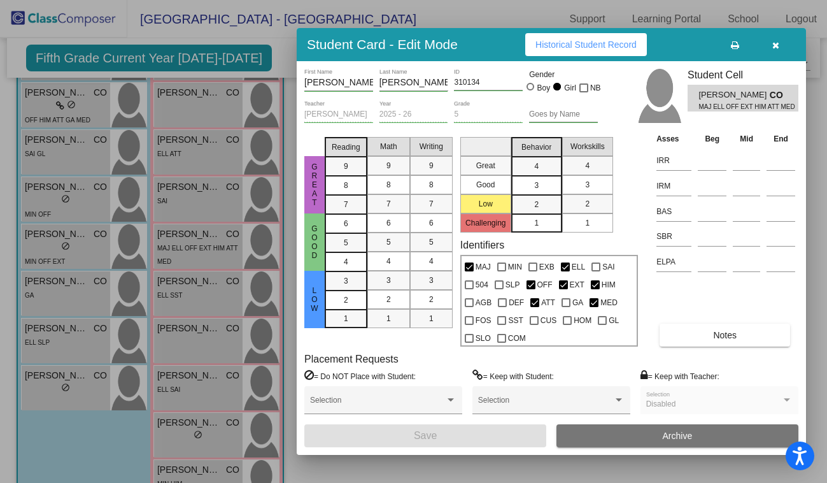
click at [584, 44] on span "Historical Student Record" at bounding box center [585, 44] width 101 height 10
click at [708, 208] on input at bounding box center [712, 211] width 29 height 19
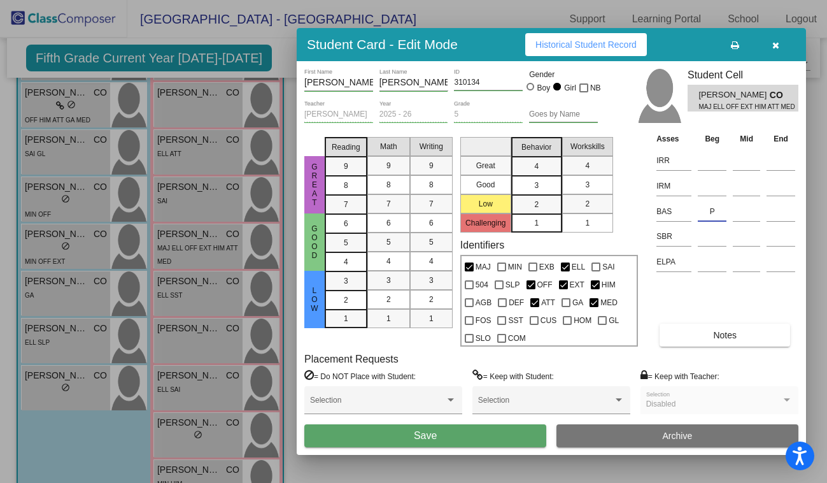
type input "P"
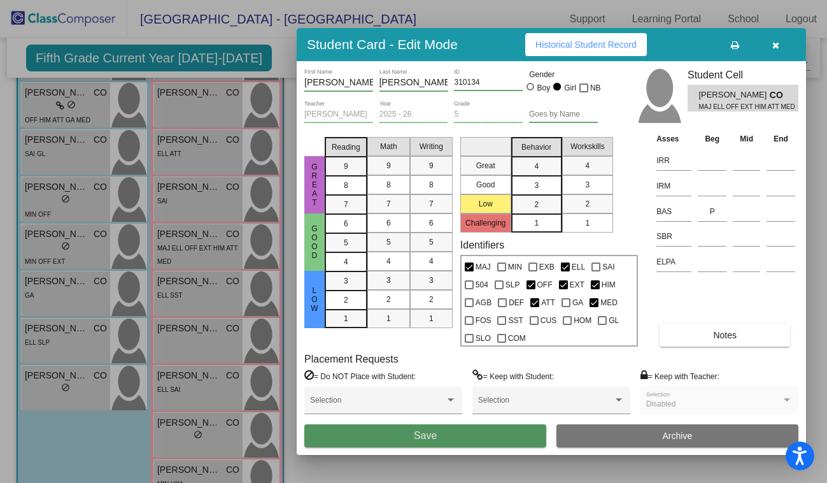
click at [357, 432] on button "Save" at bounding box center [425, 435] width 242 height 23
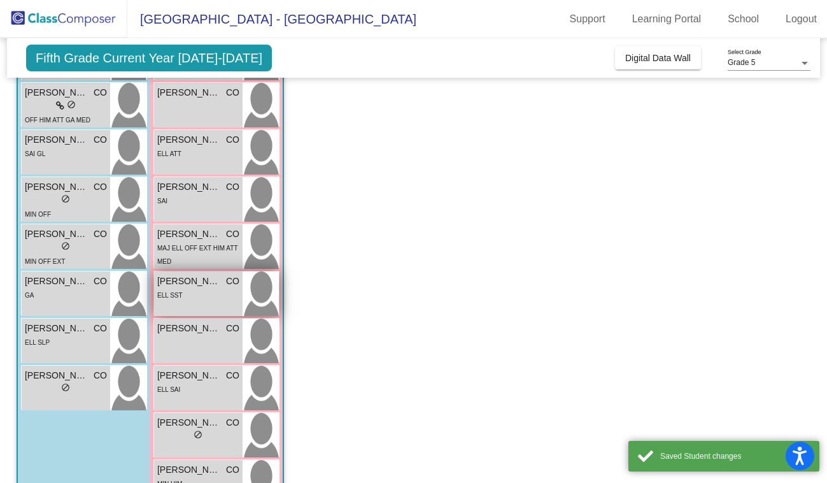
click at [180, 288] on div "ELL SST" at bounding box center [169, 294] width 25 height 13
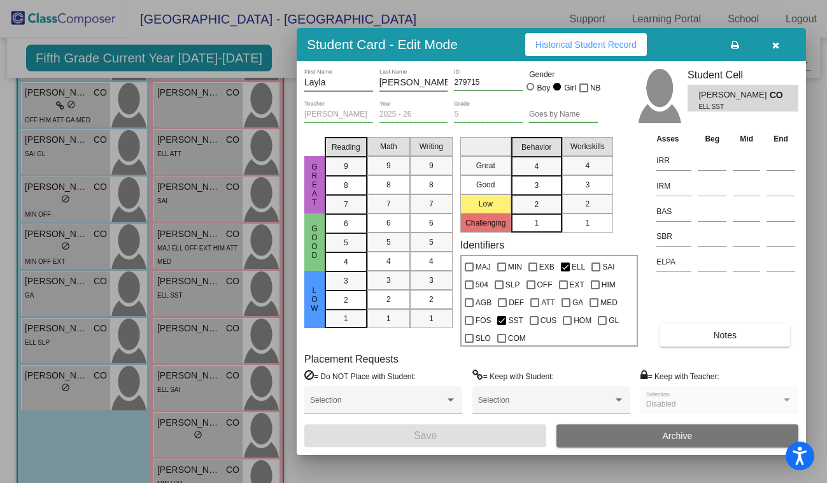
click at [576, 46] on span "Historical Student Record" at bounding box center [585, 44] width 101 height 10
click at [714, 213] on input at bounding box center [712, 211] width 29 height 19
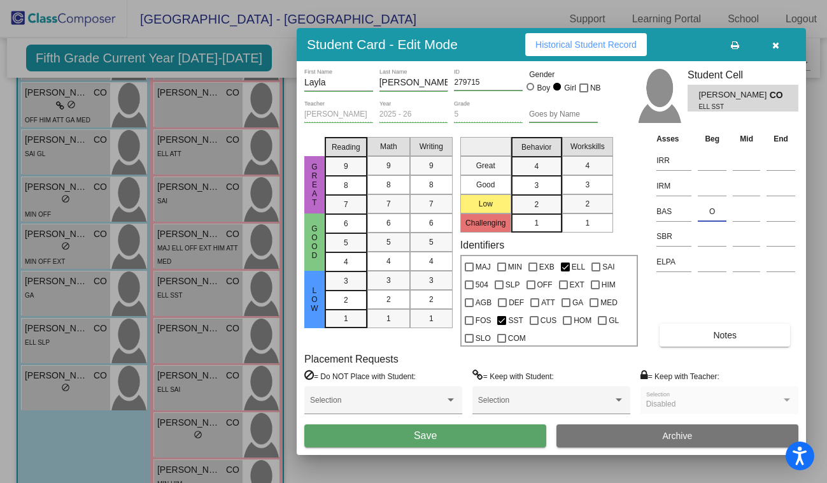
type input "O"
click at [395, 439] on button "Save" at bounding box center [425, 435] width 242 height 23
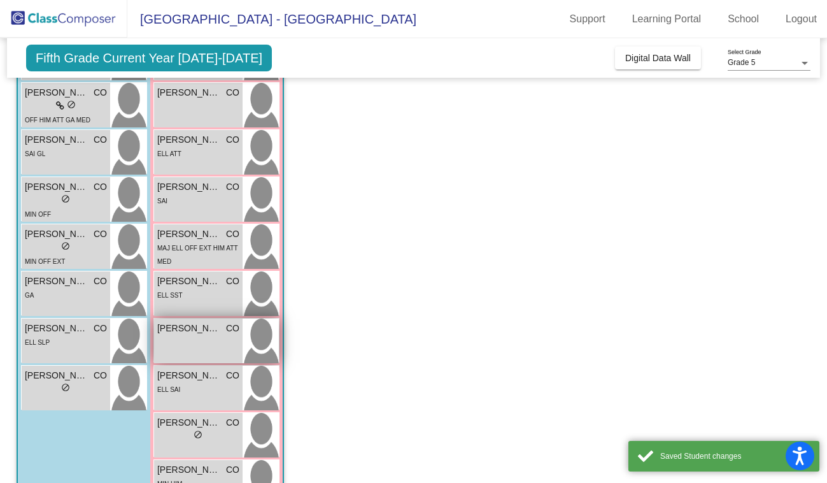
click at [201, 339] on div "[PERSON_NAME] CO lock do_not_disturb_alt" at bounding box center [198, 340] width 89 height 45
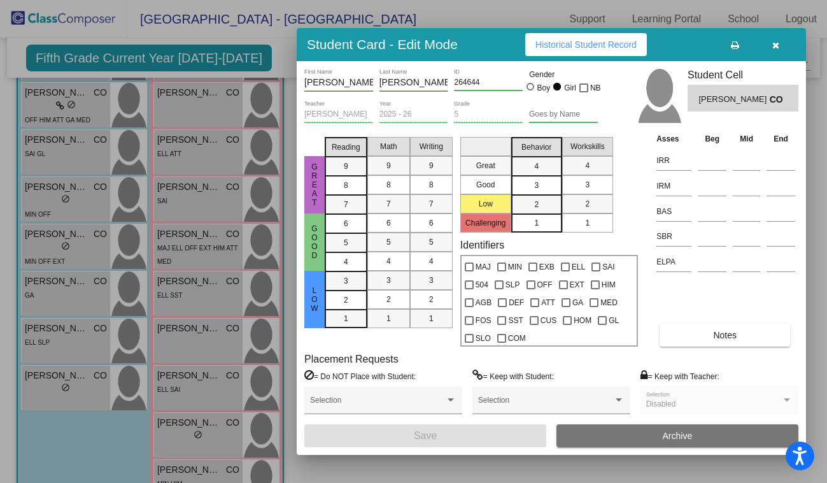
click at [586, 41] on span "Historical Student Record" at bounding box center [585, 44] width 101 height 10
click at [711, 212] on input at bounding box center [712, 211] width 29 height 19
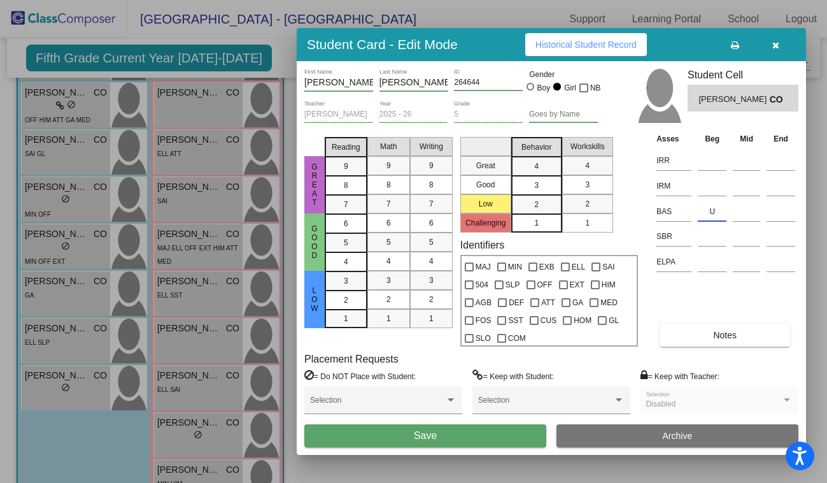
type input "U"
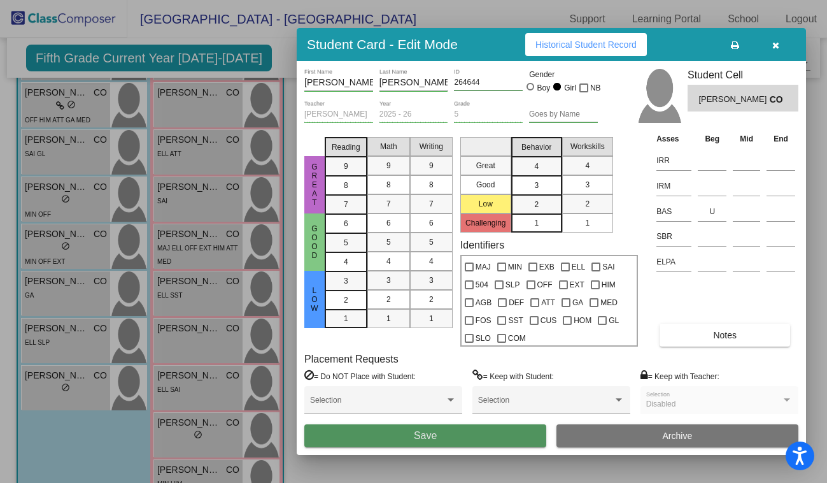
click at [395, 435] on button "Save" at bounding box center [425, 435] width 242 height 23
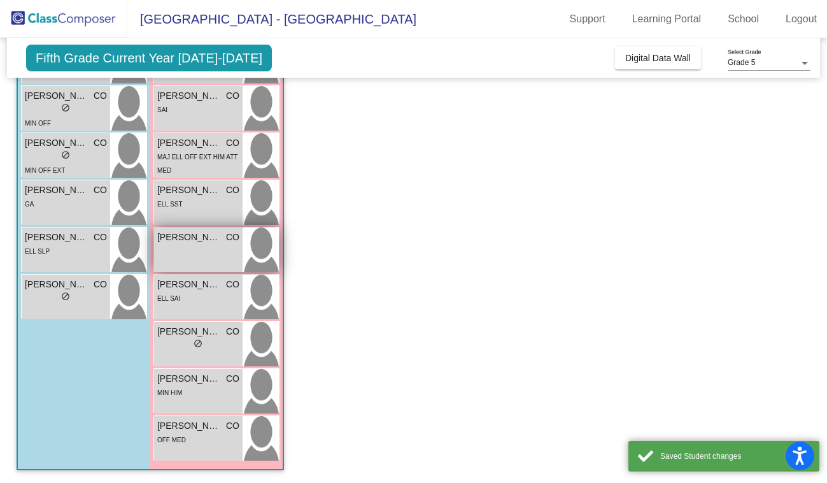
scroll to position [0, 0]
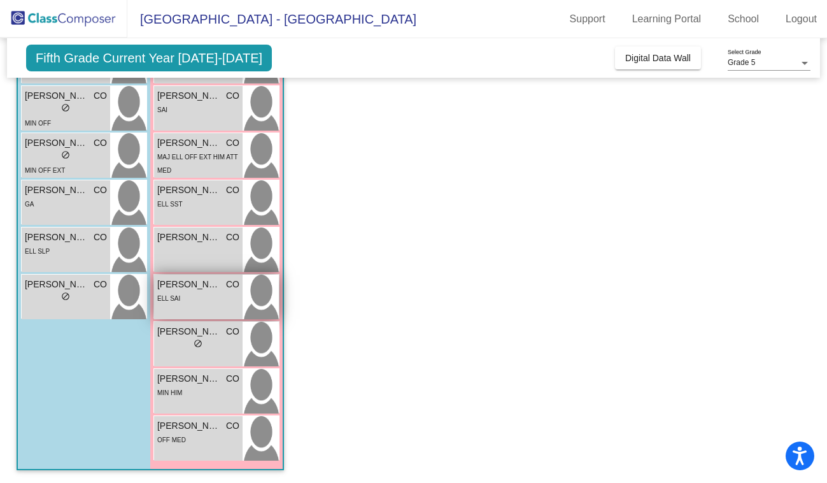
click at [197, 297] on div "ELL SAI" at bounding box center [198, 297] width 82 height 13
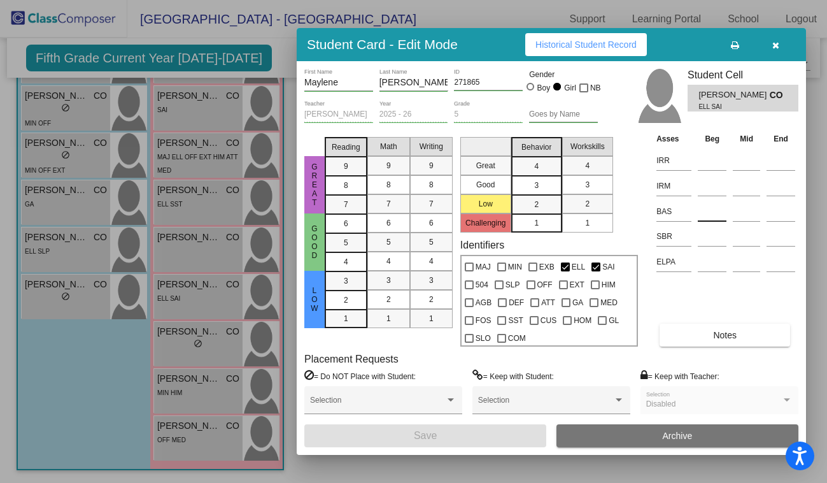
click at [715, 214] on input at bounding box center [712, 211] width 29 height 19
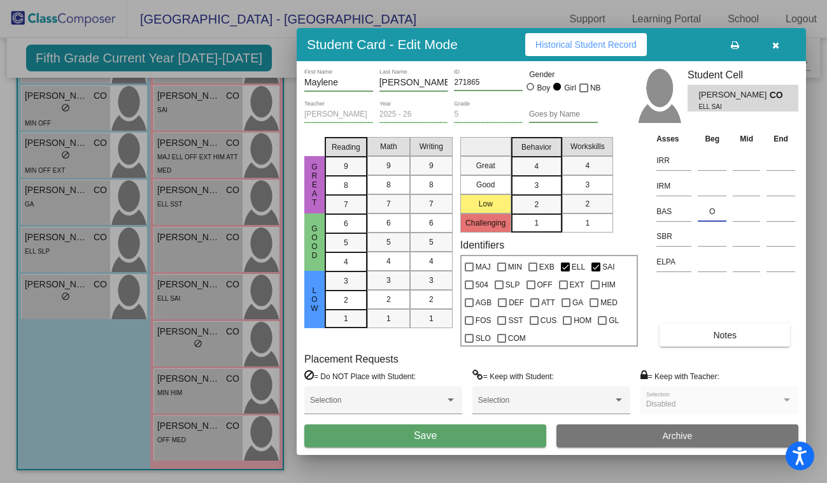
type input "O"
click at [430, 433] on span "Save" at bounding box center [425, 435] width 23 height 11
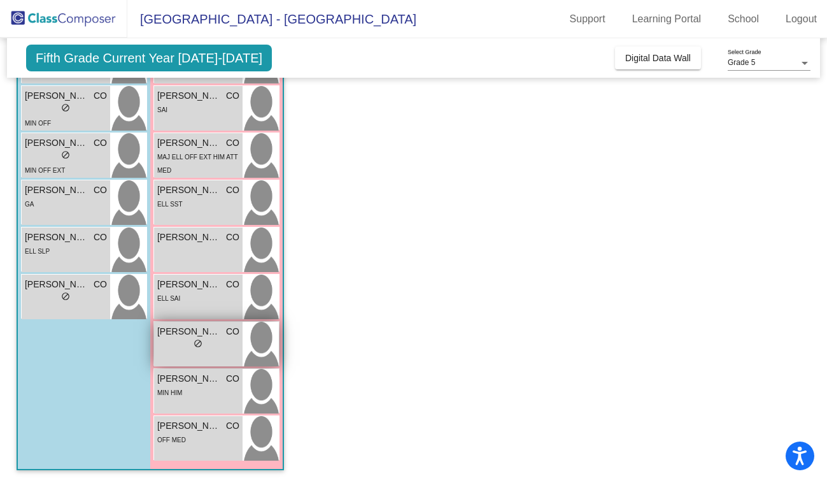
click at [178, 344] on div "lock do_not_disturb_alt" at bounding box center [198, 344] width 82 height 13
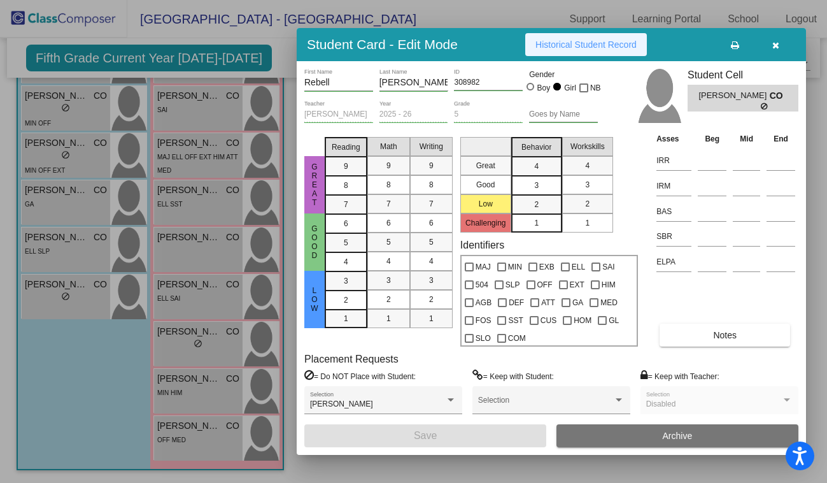
click at [605, 39] on span "Historical Student Record" at bounding box center [585, 44] width 101 height 10
click at [708, 213] on input at bounding box center [712, 211] width 29 height 19
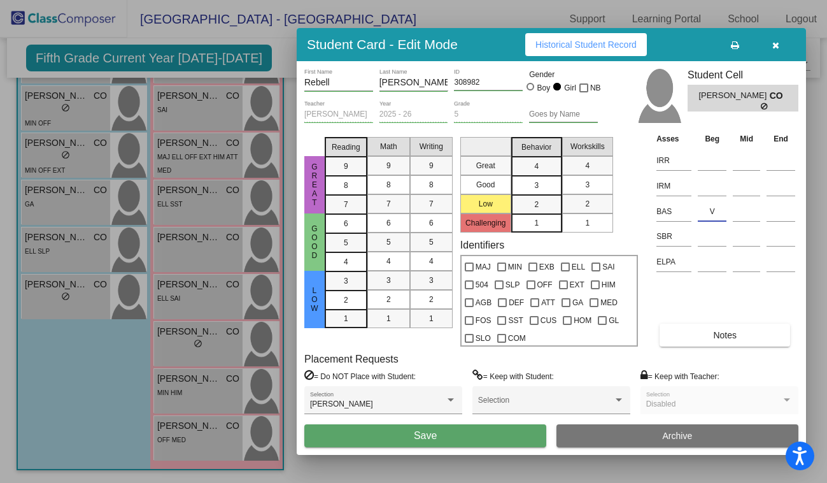
type input "V"
click at [413, 439] on button "Save" at bounding box center [425, 435] width 242 height 23
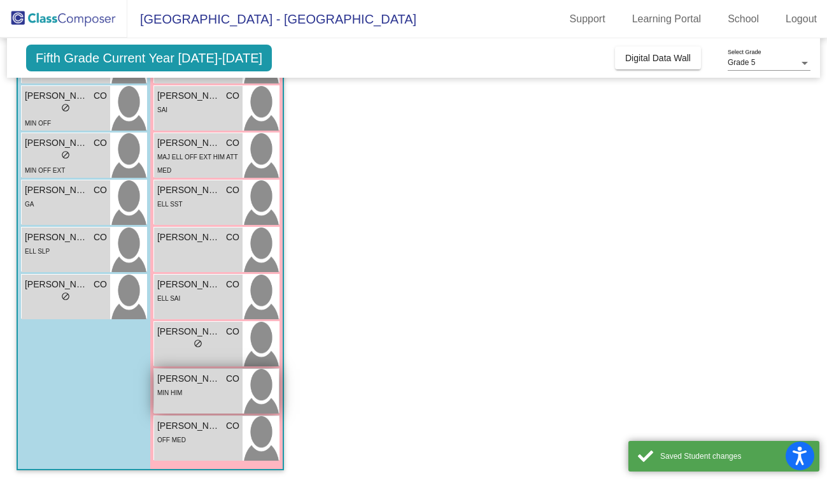
click at [183, 400] on div "Ryder Stone CO lock do_not_disturb_alt MIN HIM" at bounding box center [198, 391] width 89 height 45
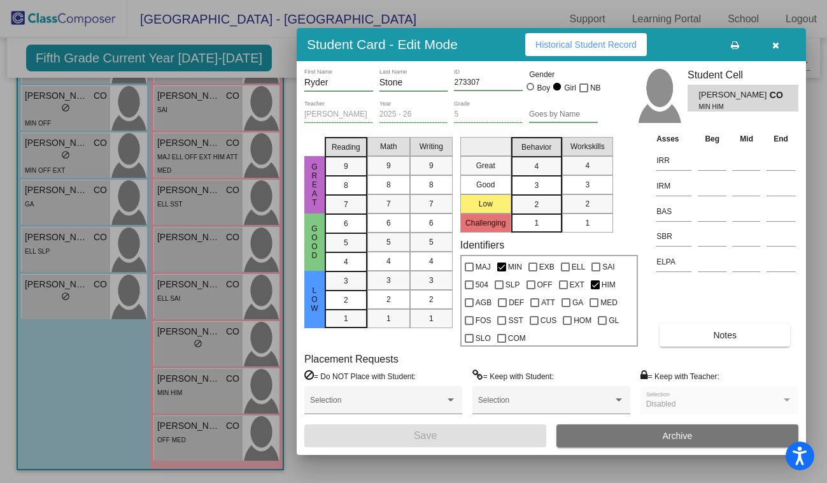
click at [583, 53] on button "Historical Student Record" at bounding box center [586, 44] width 122 height 23
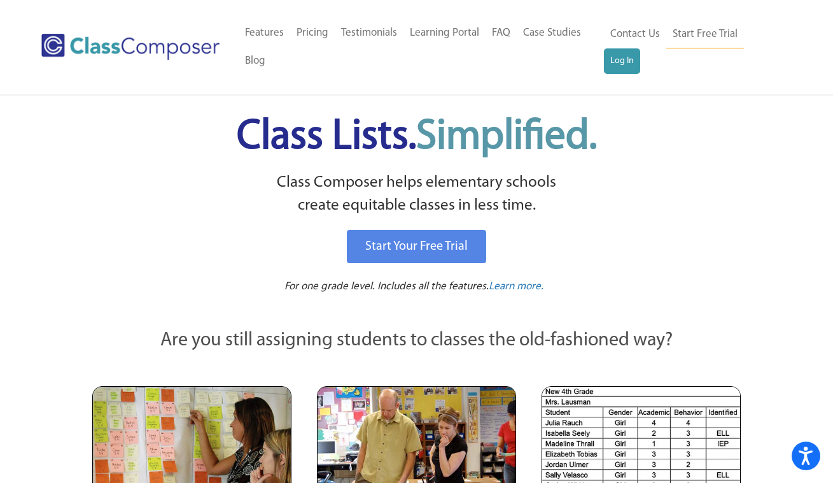
click at [714, 208] on p "Class Composer helps elementary schools create equitable classes in less time." at bounding box center [416, 194] width 653 height 46
click at [710, 215] on p "Class Composer helps elementary schools create equitable classes in less time." at bounding box center [416, 194] width 653 height 46
click at [611, 56] on link "Log In" at bounding box center [622, 60] width 36 height 25
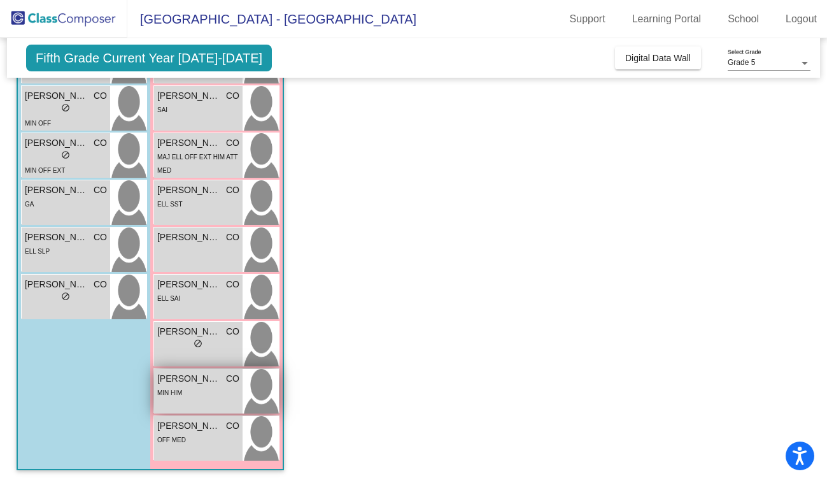
click at [183, 378] on span "[PERSON_NAME] [PERSON_NAME]" at bounding box center [189, 378] width 64 height 13
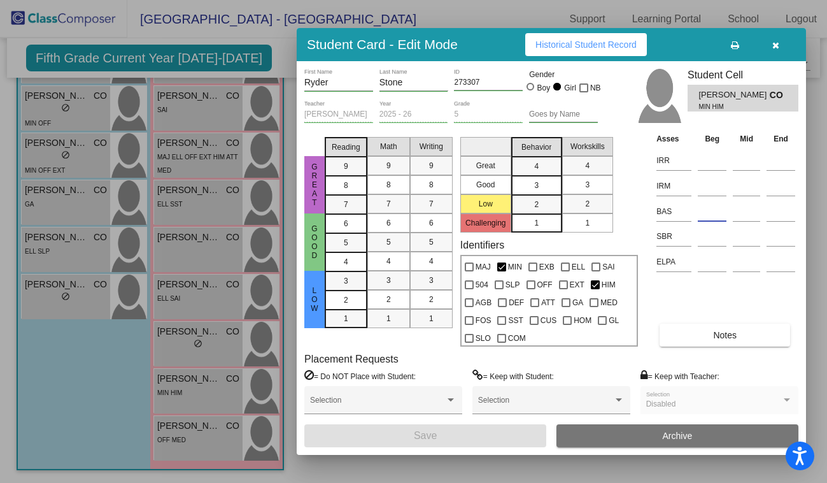
click at [711, 218] on input at bounding box center [712, 211] width 29 height 19
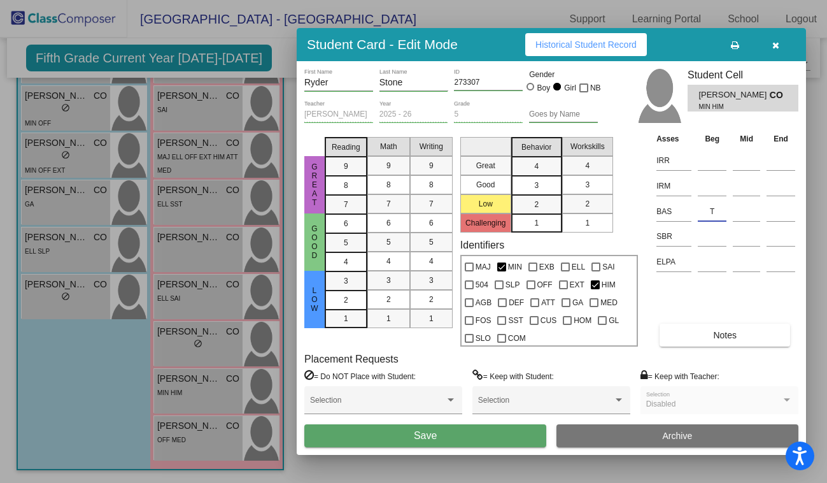
type input "T"
click at [446, 432] on button "Save" at bounding box center [425, 435] width 242 height 23
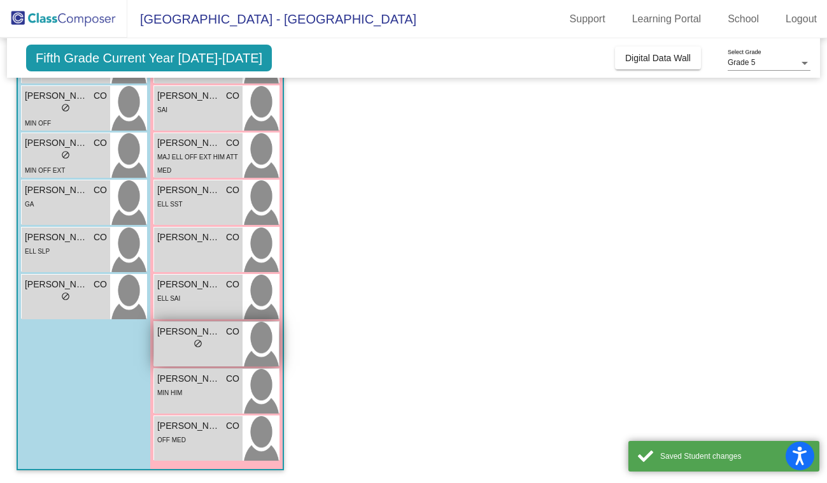
click at [206, 344] on div "lock do_not_disturb_alt" at bounding box center [198, 344] width 82 height 13
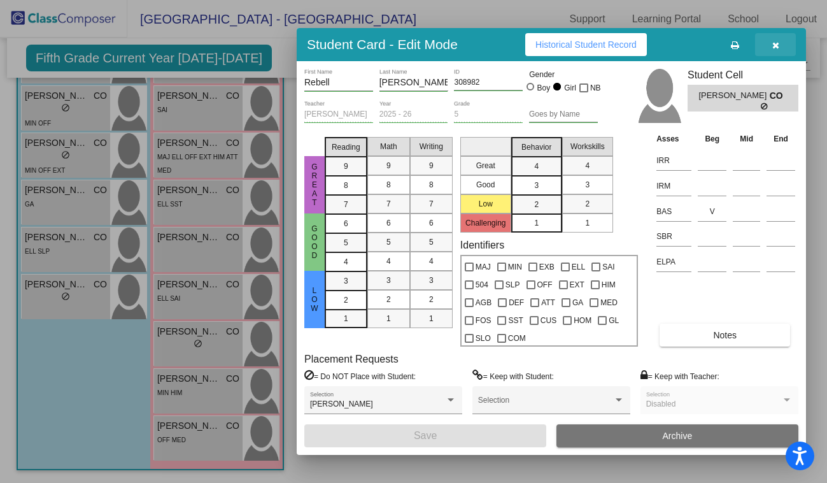
click at [775, 44] on icon "button" at bounding box center [775, 45] width 7 height 9
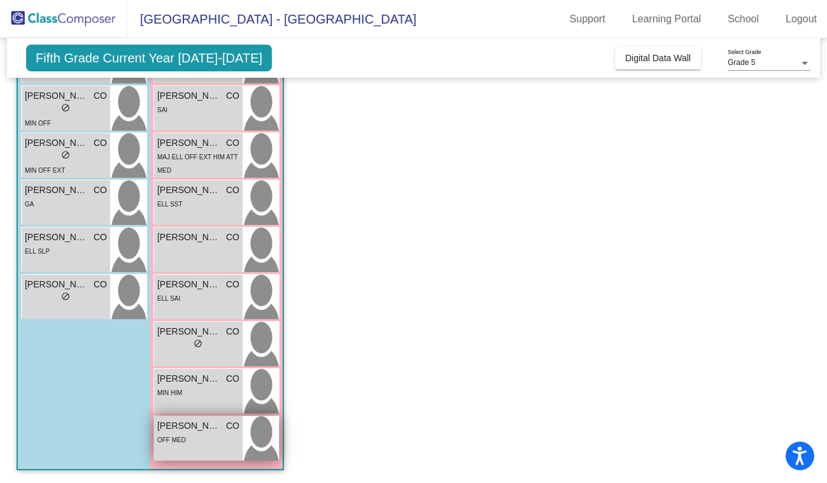
click at [197, 432] on div "OFF MED" at bounding box center [198, 438] width 82 height 13
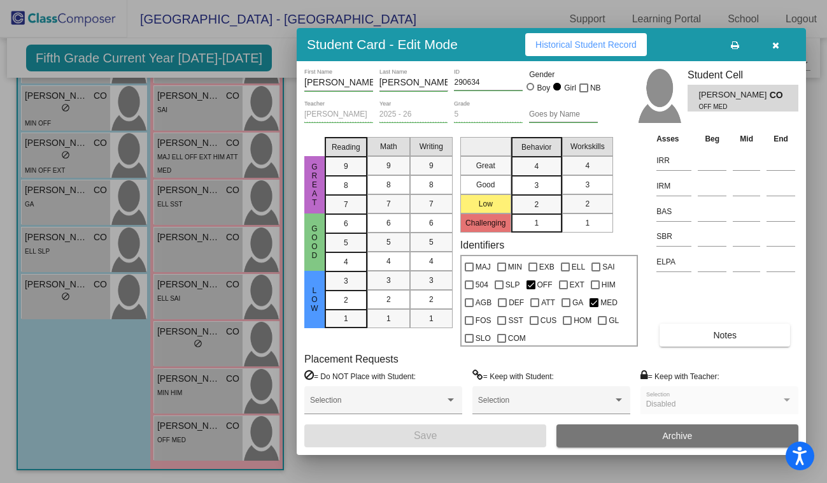
click at [613, 40] on span "Historical Student Record" at bounding box center [585, 44] width 101 height 10
click at [709, 211] on input at bounding box center [712, 211] width 29 height 19
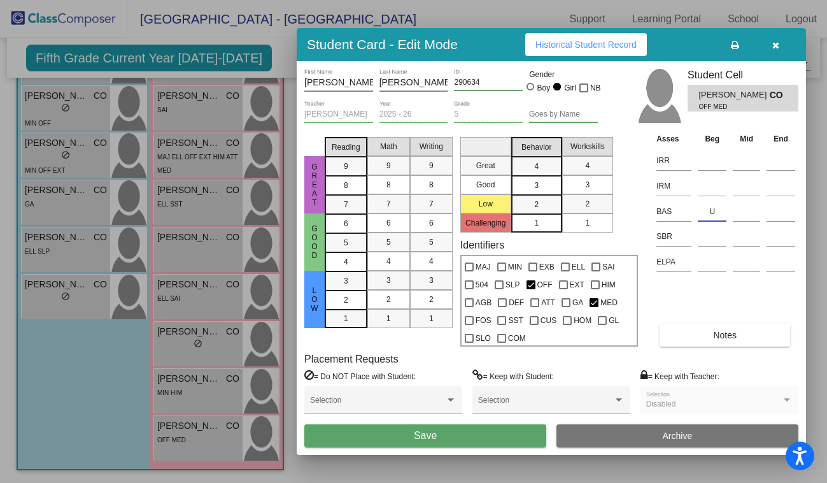
type input "U"
click at [395, 439] on button "Save" at bounding box center [425, 435] width 242 height 23
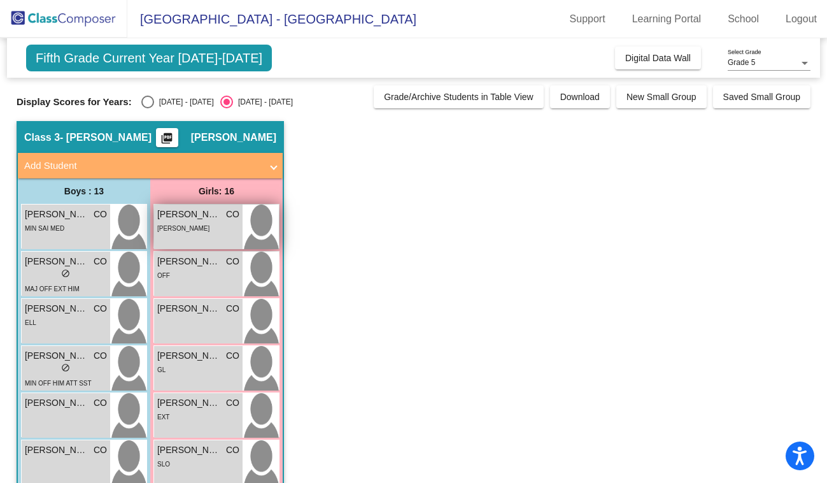
click at [206, 220] on span "[PERSON_NAME]" at bounding box center [189, 214] width 64 height 13
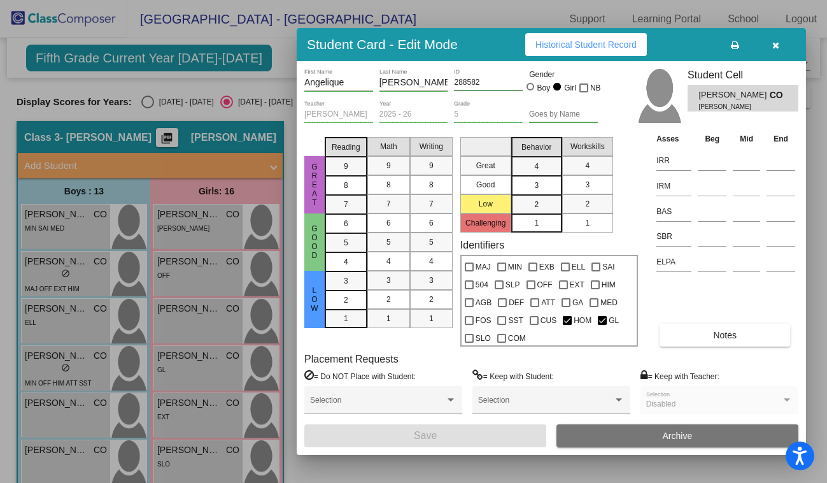
click at [569, 45] on span "Historical Student Record" at bounding box center [585, 44] width 101 height 10
click at [704, 217] on input at bounding box center [712, 211] width 29 height 19
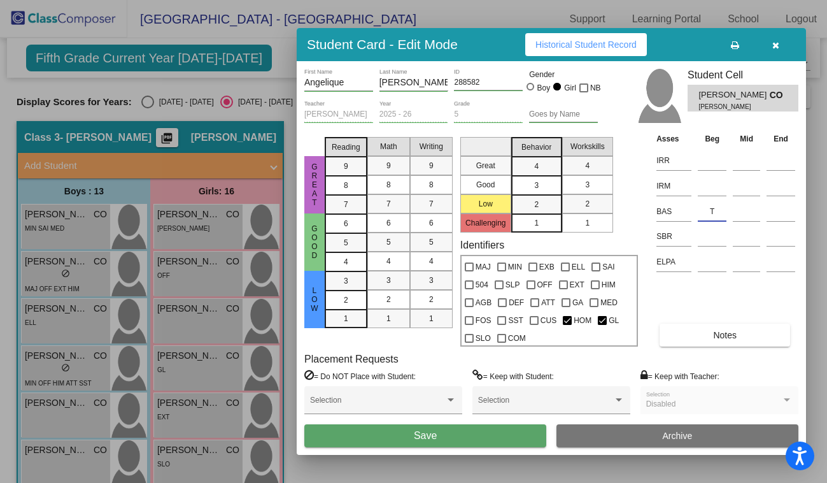
type input "T"
click at [421, 437] on span "Save" at bounding box center [425, 435] width 23 height 11
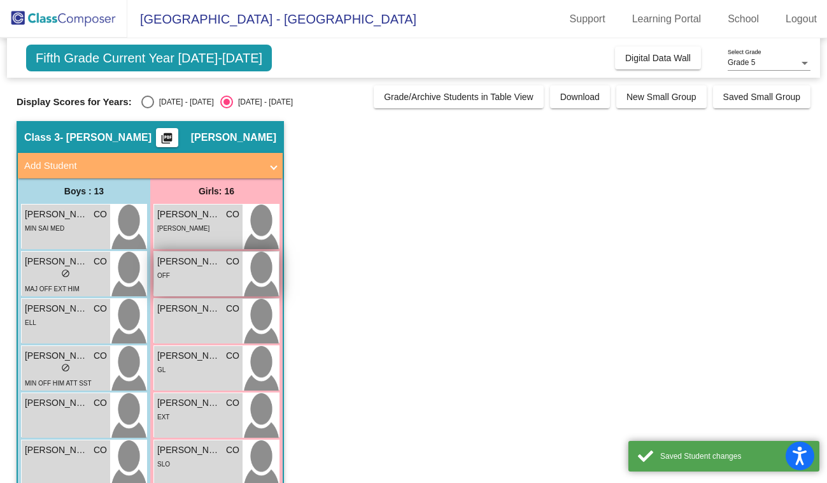
click at [173, 263] on span "[PERSON_NAME]" at bounding box center [189, 261] width 64 height 13
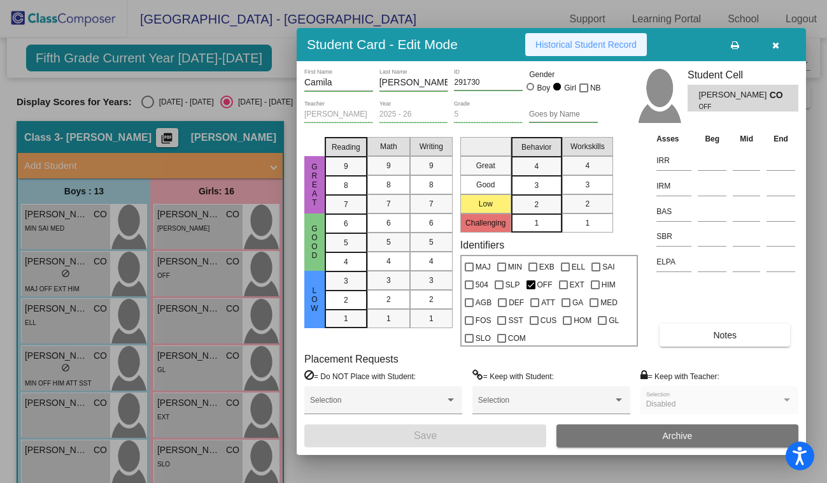
click at [566, 45] on span "Historical Student Record" at bounding box center [585, 44] width 101 height 10
click at [707, 212] on input at bounding box center [712, 211] width 29 height 19
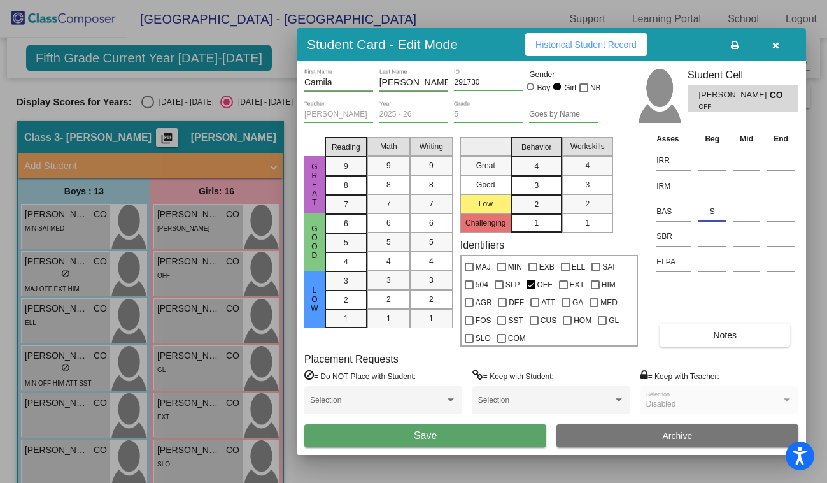
type input "S"
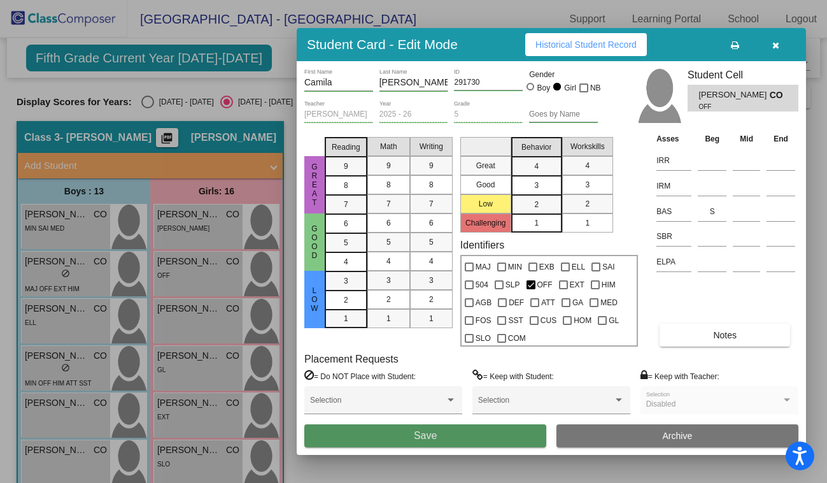
click at [414, 441] on span "Save" at bounding box center [425, 435] width 23 height 11
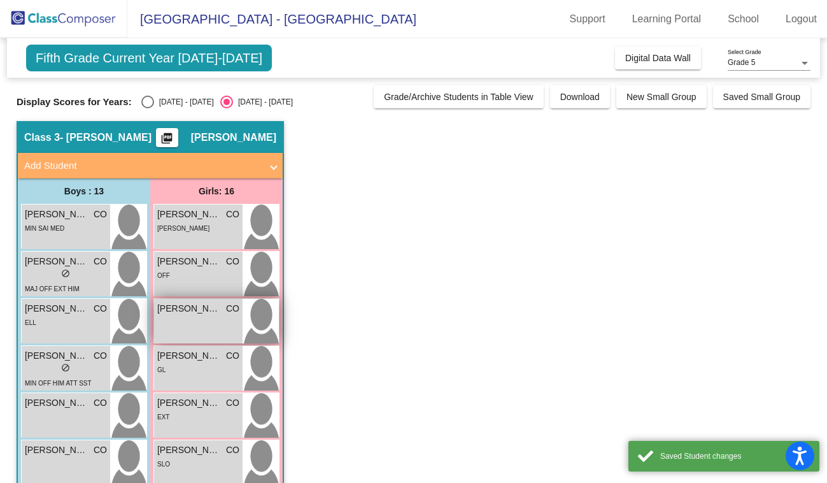
click at [194, 307] on span "[PERSON_NAME]" at bounding box center [189, 308] width 64 height 13
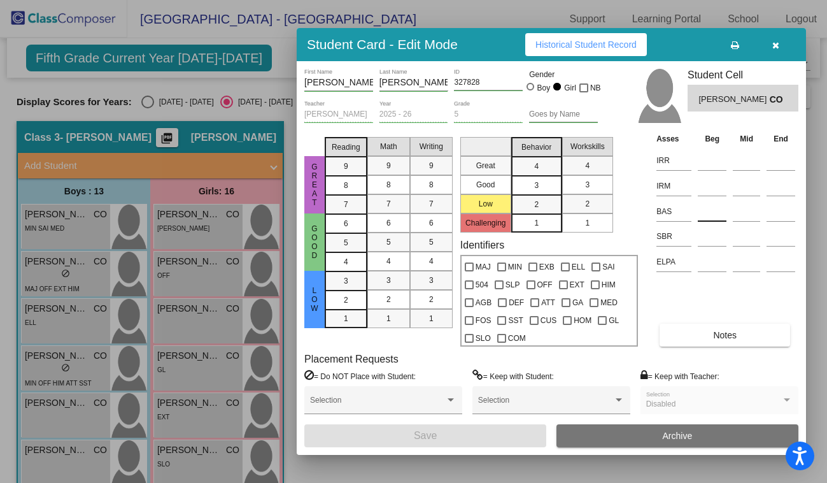
click at [709, 210] on input at bounding box center [712, 211] width 29 height 19
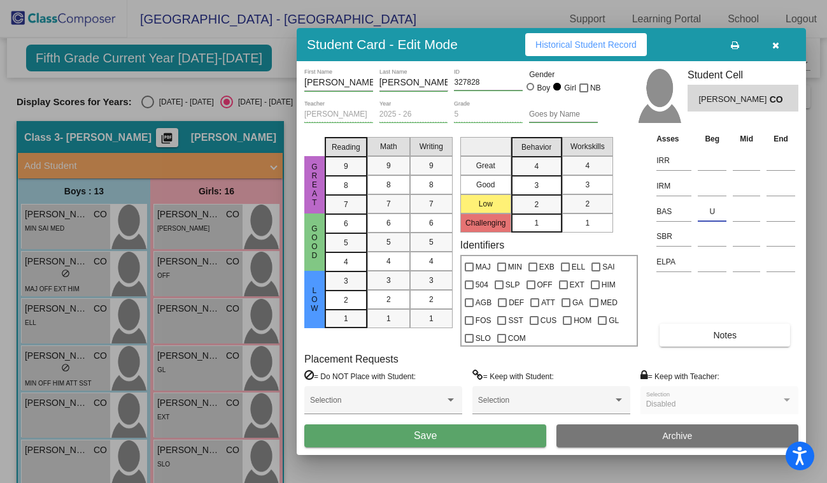
type input "U"
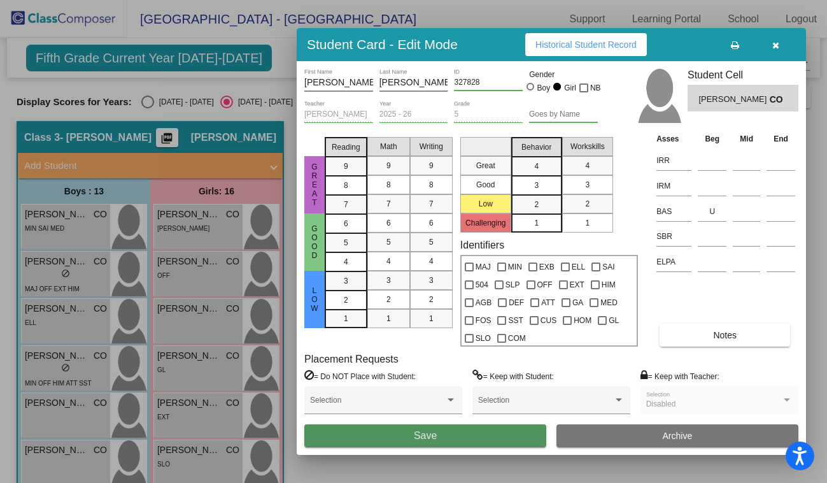
click at [425, 436] on span "Save" at bounding box center [425, 435] width 23 height 11
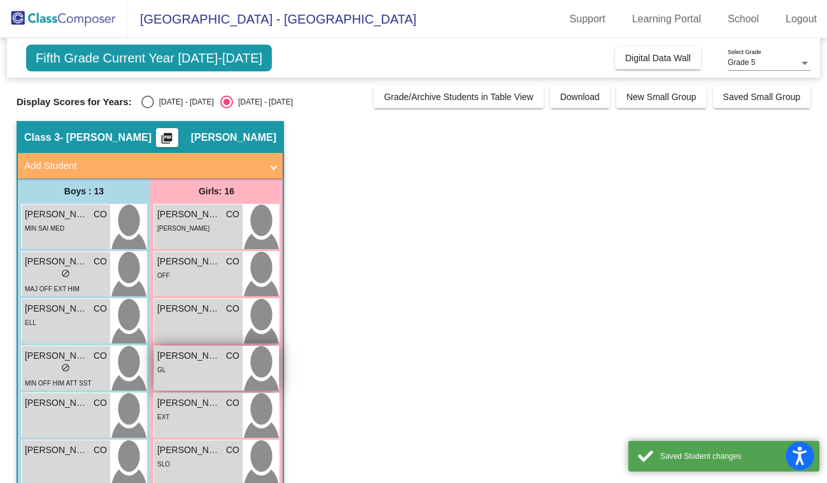
click at [201, 365] on div "GL" at bounding box center [198, 368] width 82 height 13
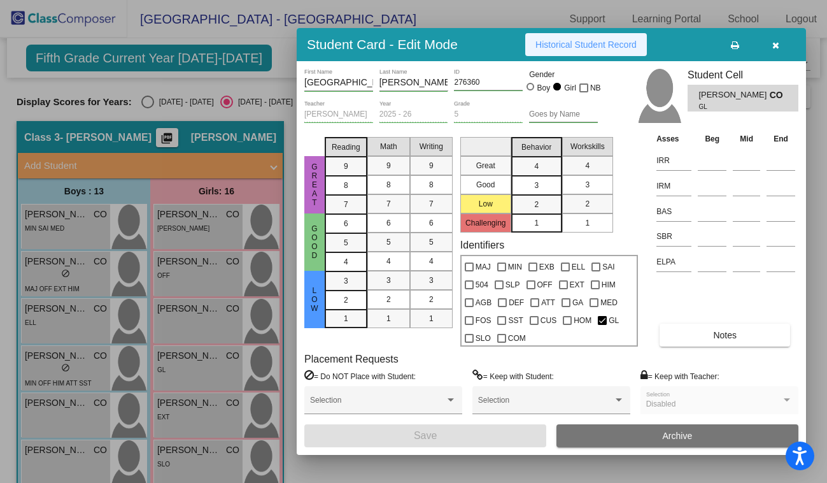
click at [563, 43] on span "Historical Student Record" at bounding box center [585, 44] width 101 height 10
click at [709, 213] on input at bounding box center [712, 211] width 29 height 19
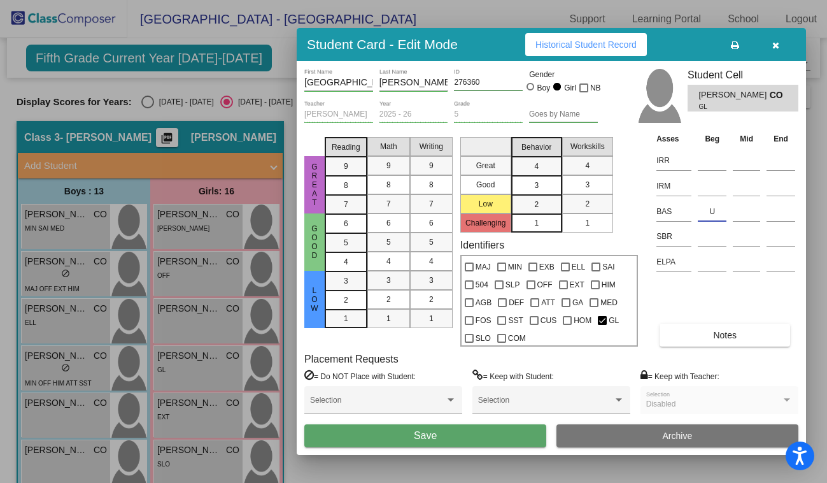
type input "U"
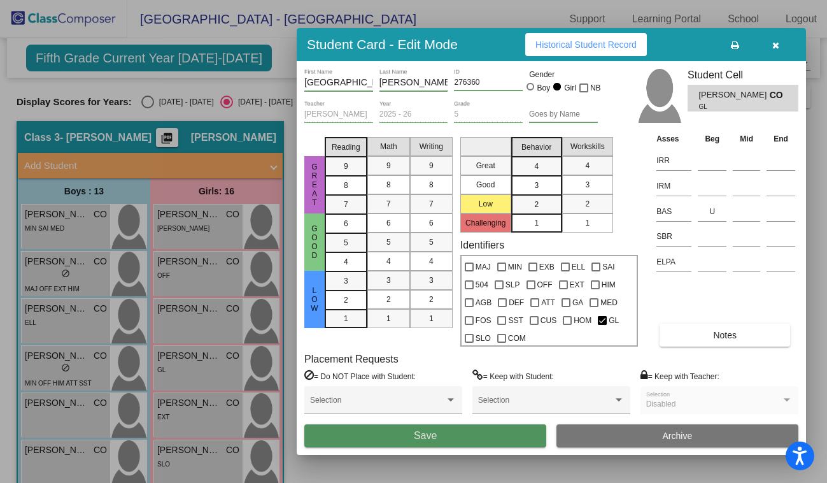
click at [411, 439] on button "Save" at bounding box center [425, 435] width 242 height 23
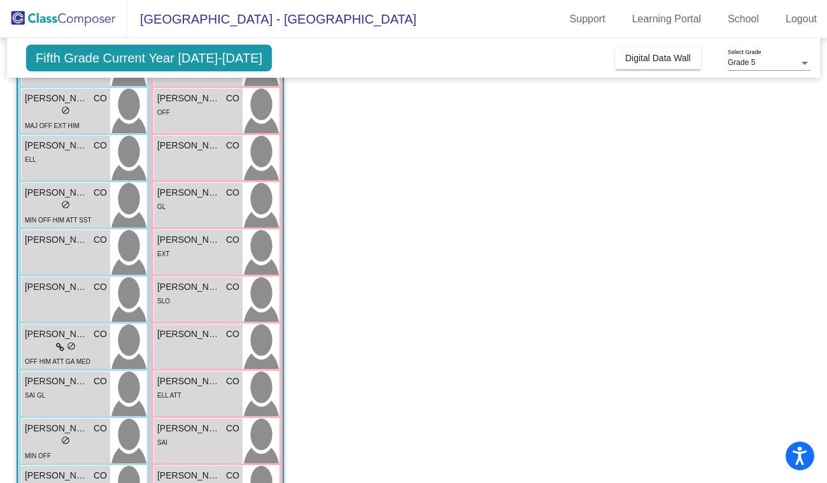
scroll to position [165, 0]
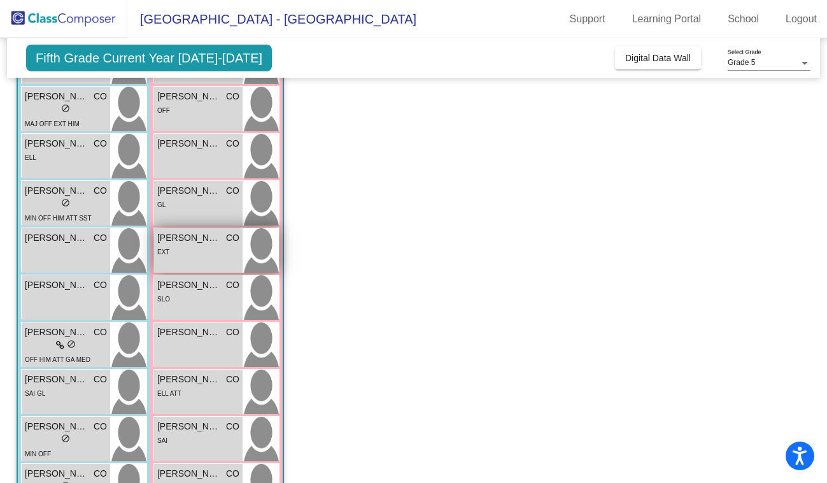
click at [194, 249] on div "EXT" at bounding box center [198, 250] width 82 height 13
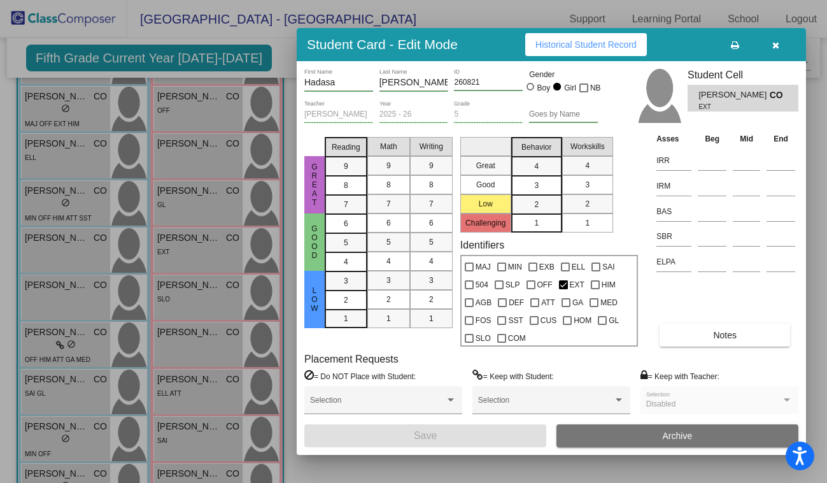
click at [555, 48] on span "Historical Student Record" at bounding box center [585, 44] width 101 height 10
click at [722, 210] on input at bounding box center [712, 211] width 29 height 19
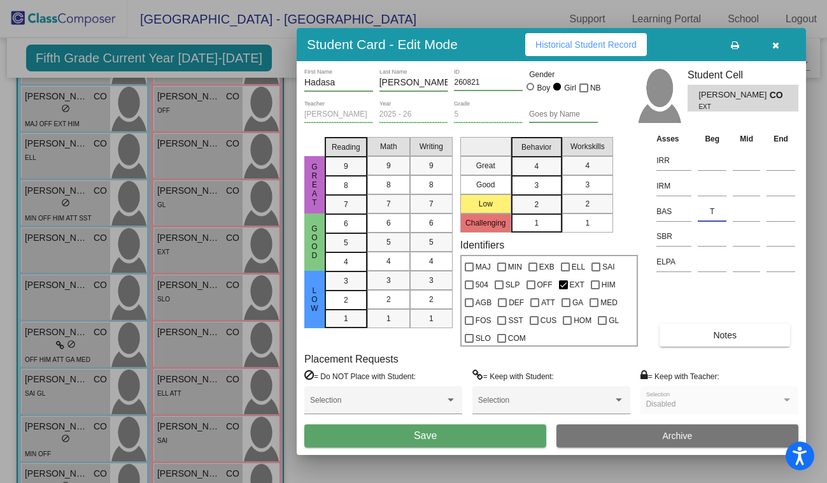
type input "T"
click at [410, 435] on button "Save" at bounding box center [425, 435] width 242 height 23
